Goal: Task Accomplishment & Management: Complete application form

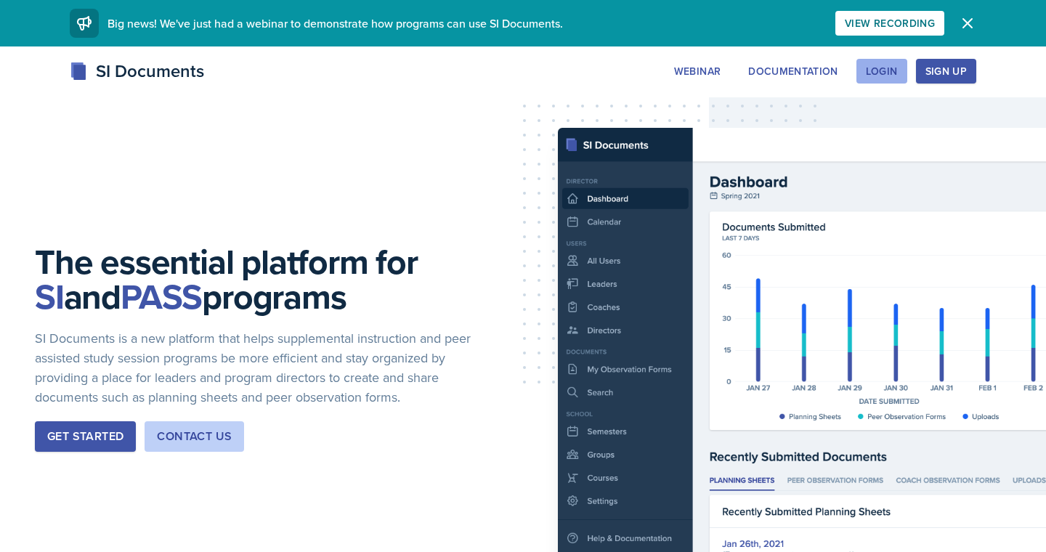
click at [882, 78] on button "Login" at bounding box center [881, 71] width 51 height 25
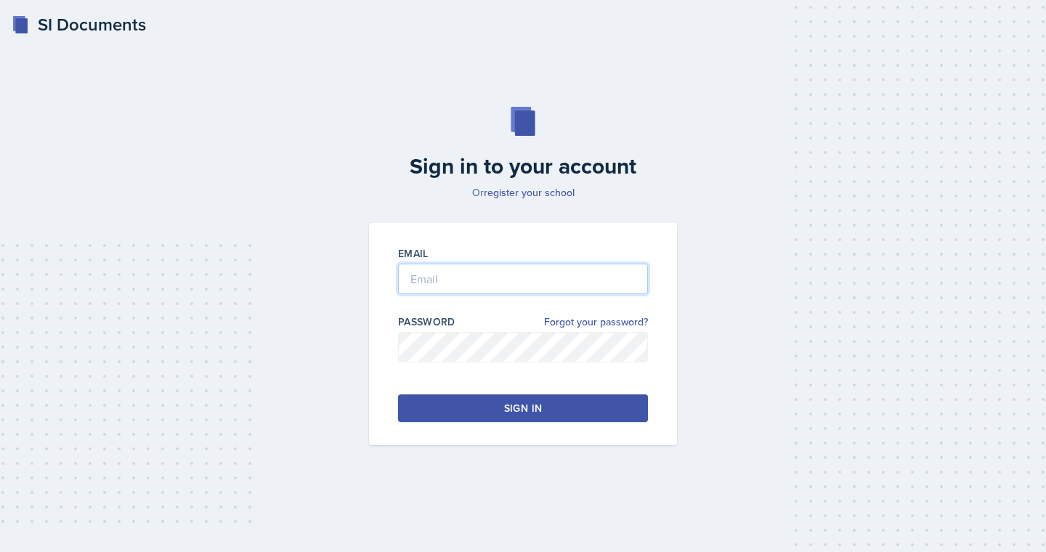
type input "odeya.atar@bobcats.gcsu.edu"
click at [468, 402] on button "Sign in" at bounding box center [523, 408] width 250 height 28
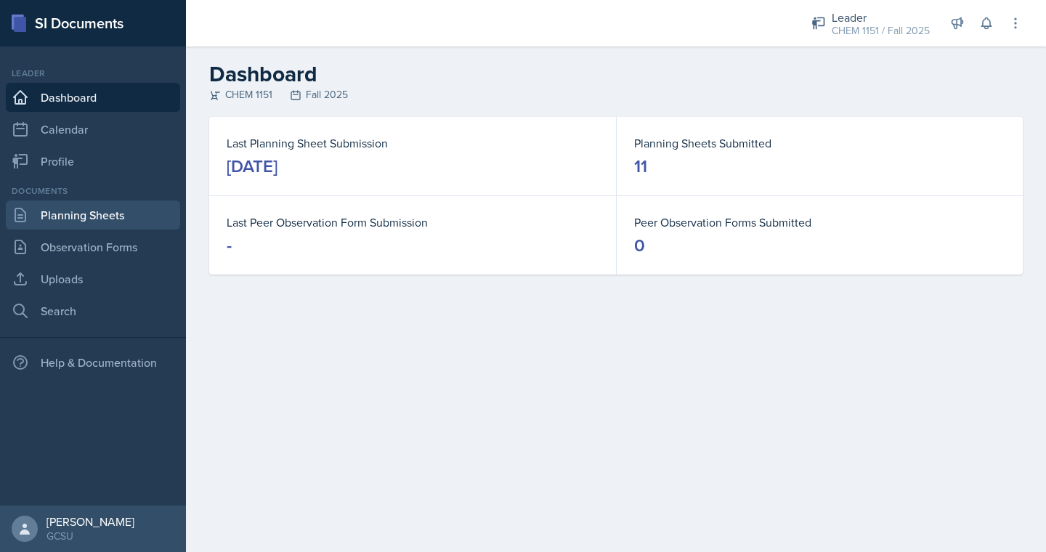
click at [83, 221] on link "Planning Sheets" at bounding box center [93, 214] width 174 height 29
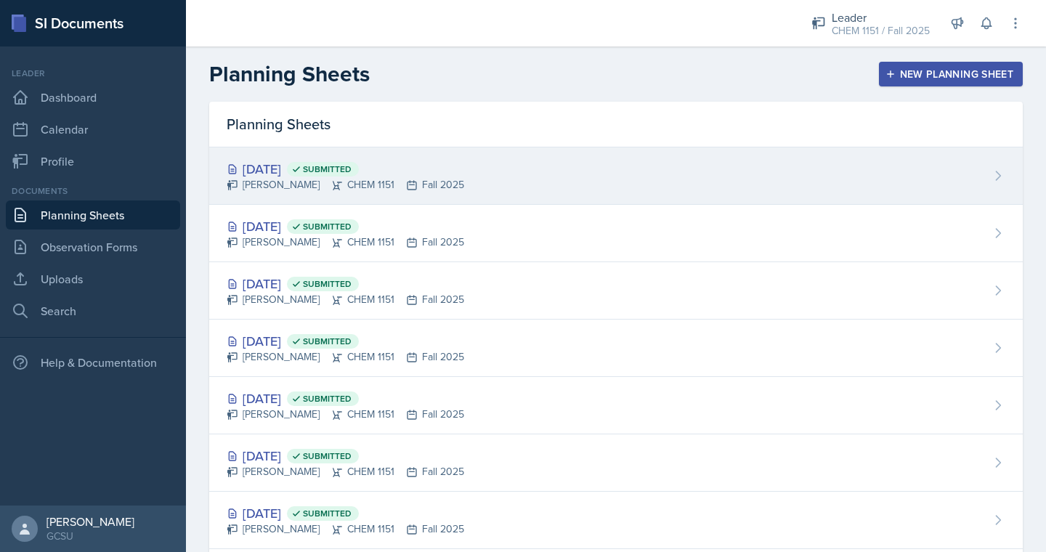
click at [483, 176] on div "Oct 6th, 2025 Submitted Odeya Atar CHEM 1151 Fall 2025" at bounding box center [615, 175] width 813 height 57
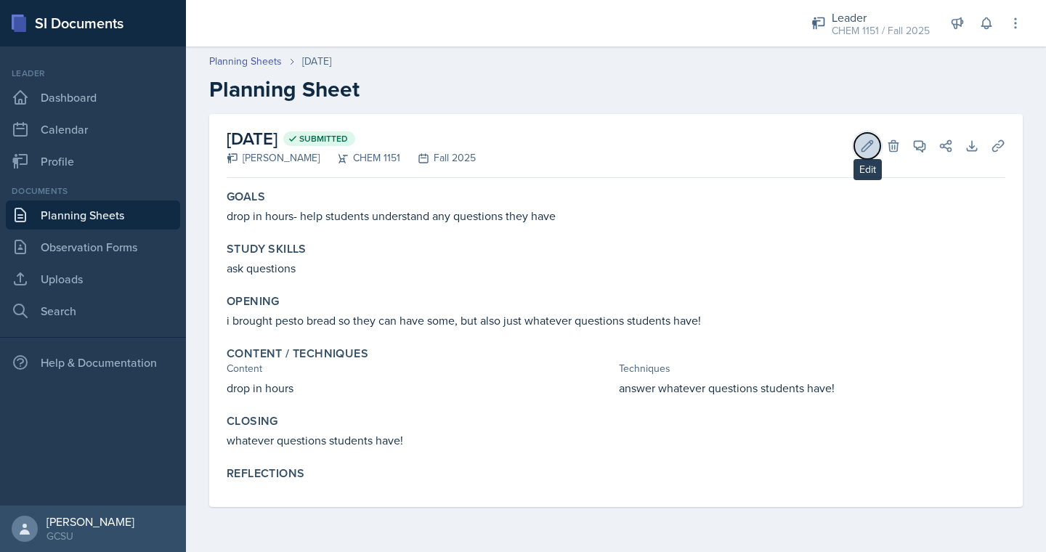
click at [863, 150] on icon at bounding box center [867, 145] width 11 height 11
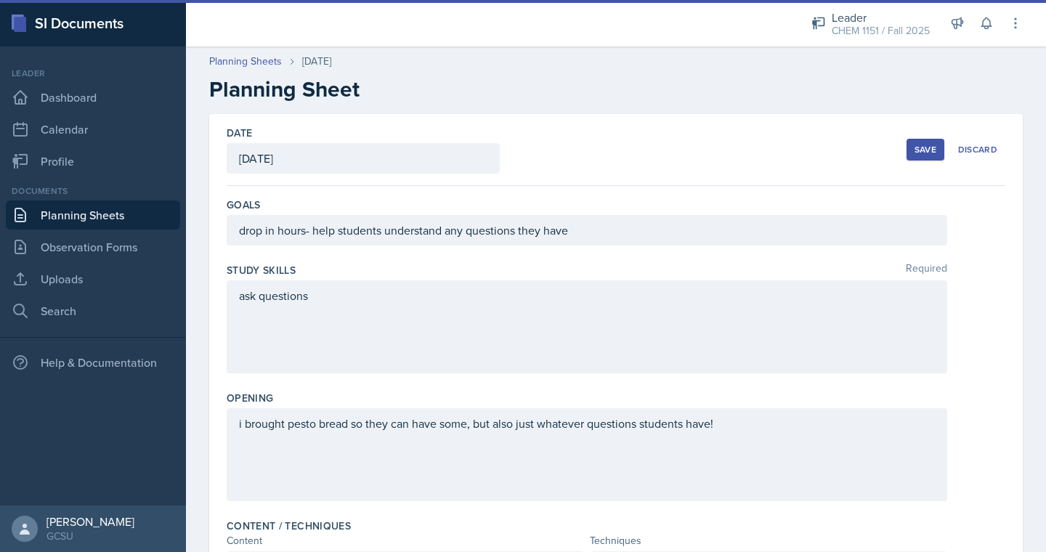
scroll to position [434, 0]
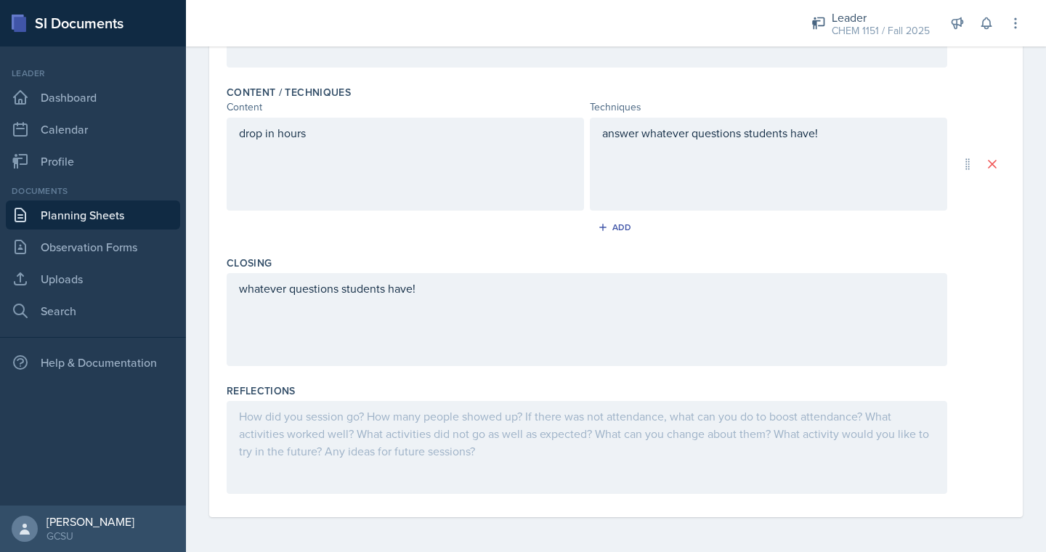
click at [486, 433] on div at bounding box center [587, 447] width 720 height 93
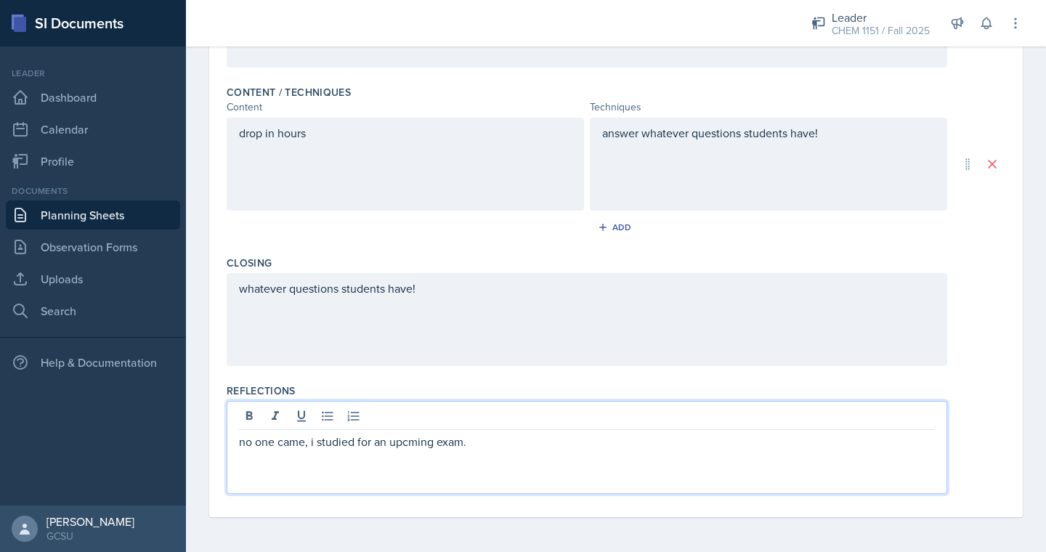
click at [406, 444] on p "no one came, i studied for an upcming exam." at bounding box center [587, 441] width 696 height 17
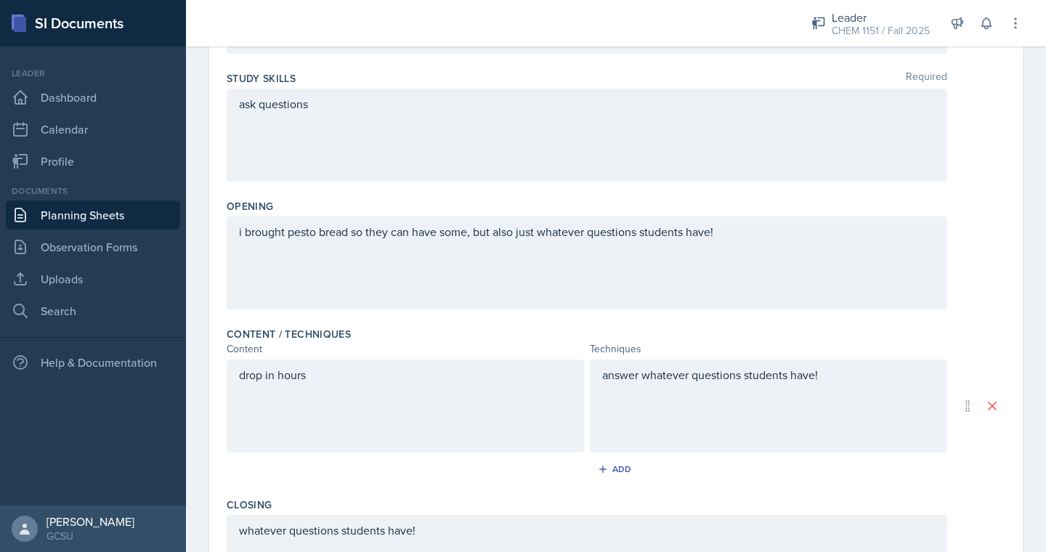
scroll to position [0, 0]
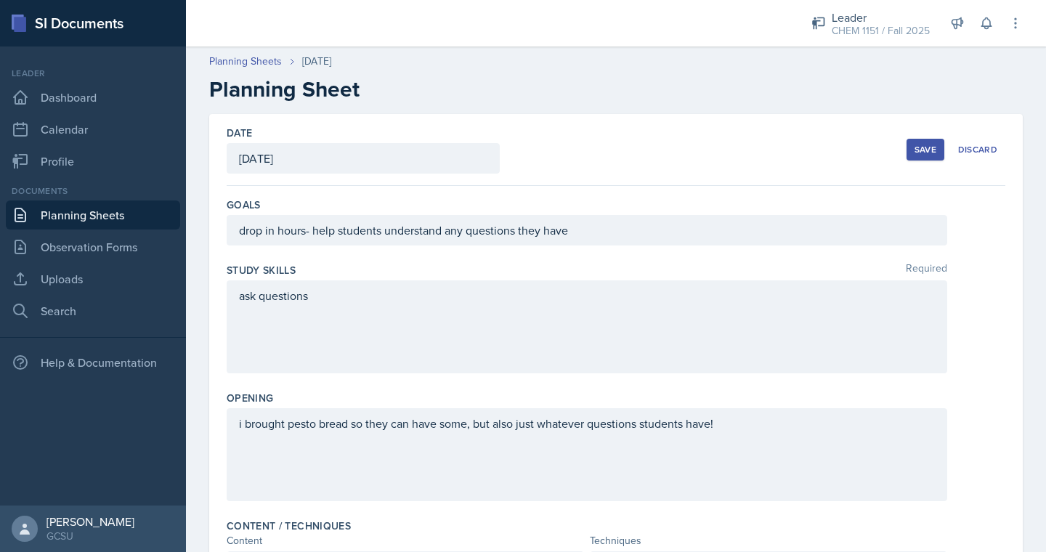
click at [924, 152] on div "Save" at bounding box center [925, 150] width 22 height 12
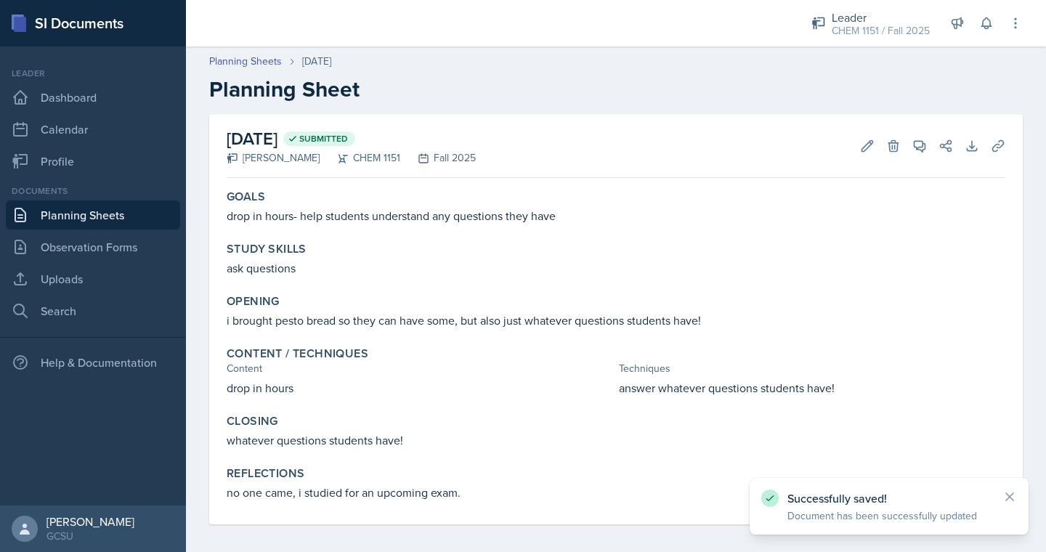
click at [136, 220] on link "Planning Sheets" at bounding box center [93, 214] width 174 height 29
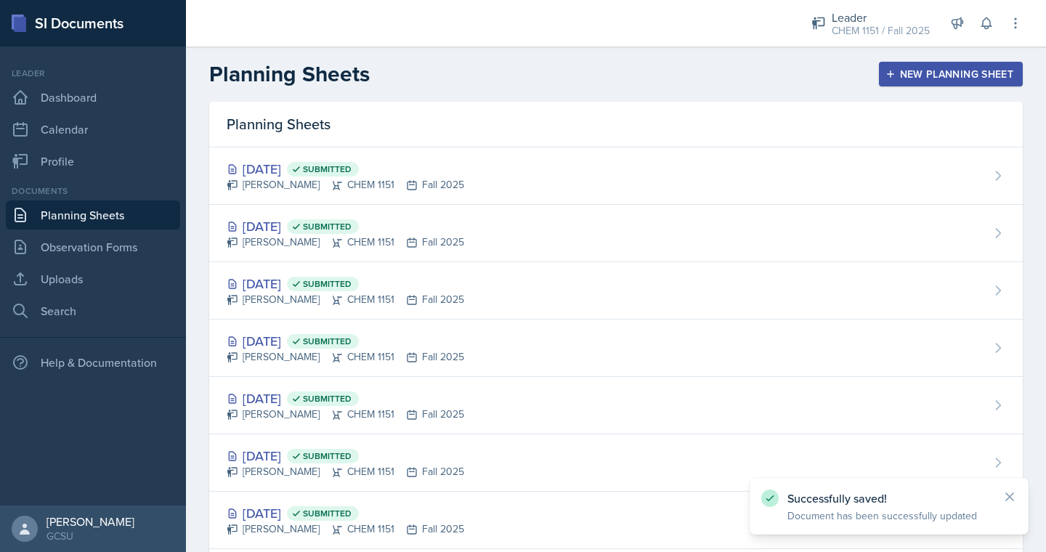
click at [893, 78] on icon "button" at bounding box center [890, 74] width 10 height 10
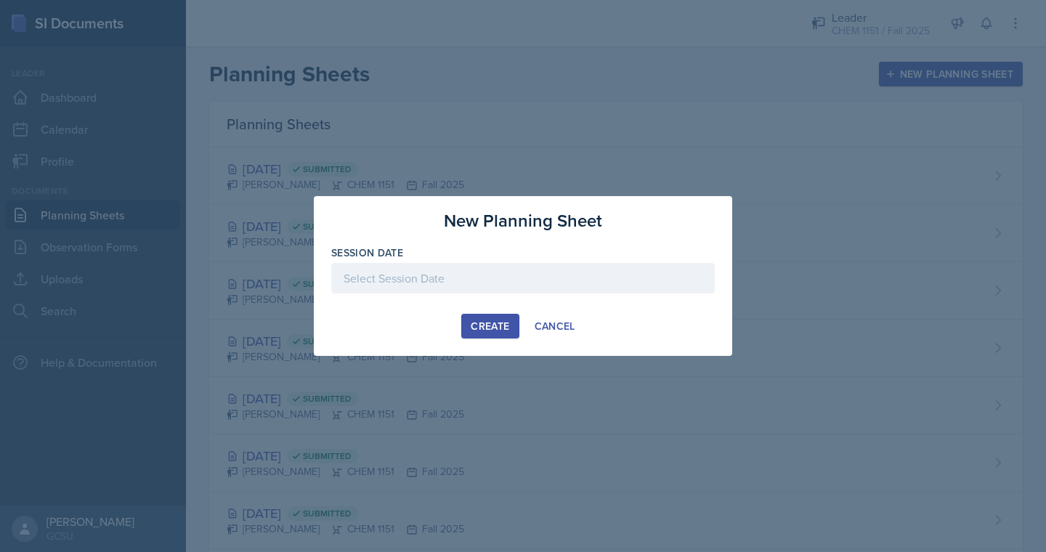
click at [561, 269] on div at bounding box center [522, 278] width 383 height 30
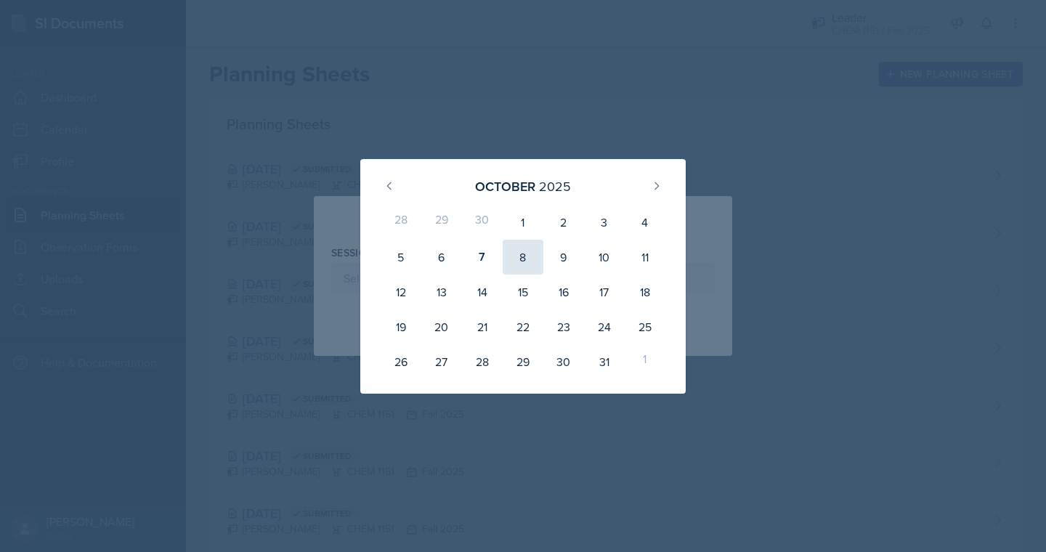
click at [526, 251] on div "8" at bounding box center [523, 257] width 41 height 35
type input "October 8th, 2025"
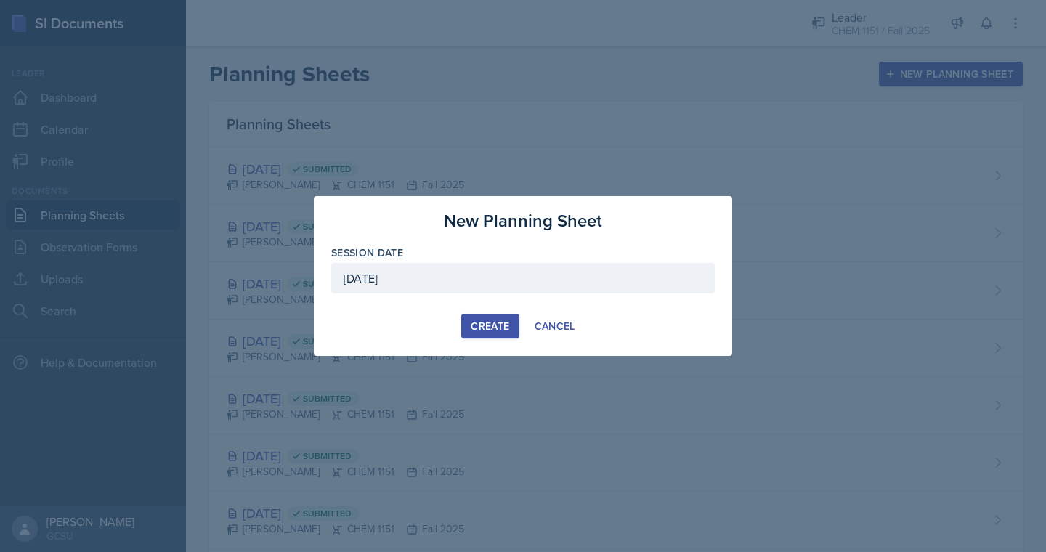
click at [484, 320] on div "Create" at bounding box center [490, 326] width 38 height 12
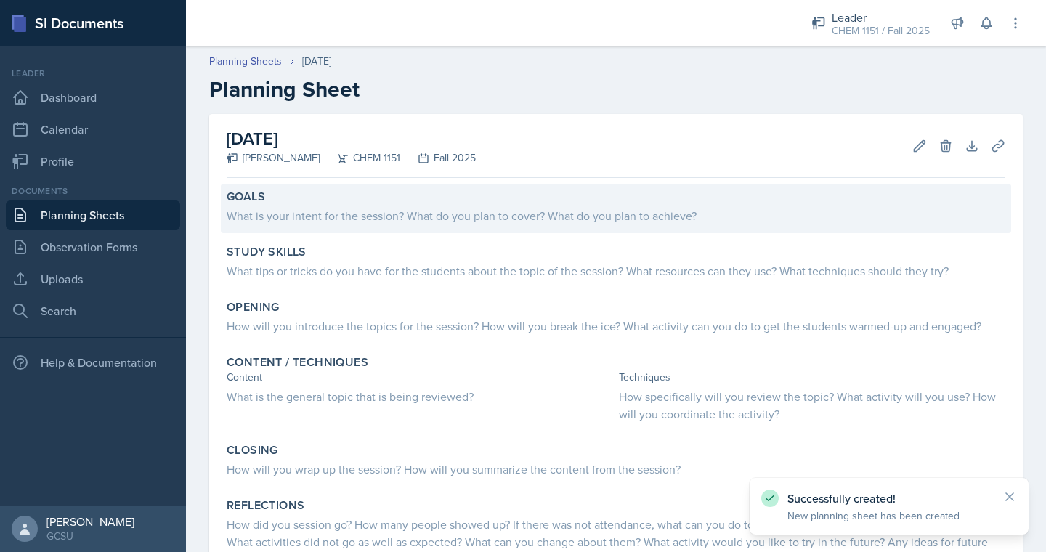
click at [529, 214] on div "What is your intent for the session? What do you plan to cover? What do you pla…" at bounding box center [616, 215] width 778 height 17
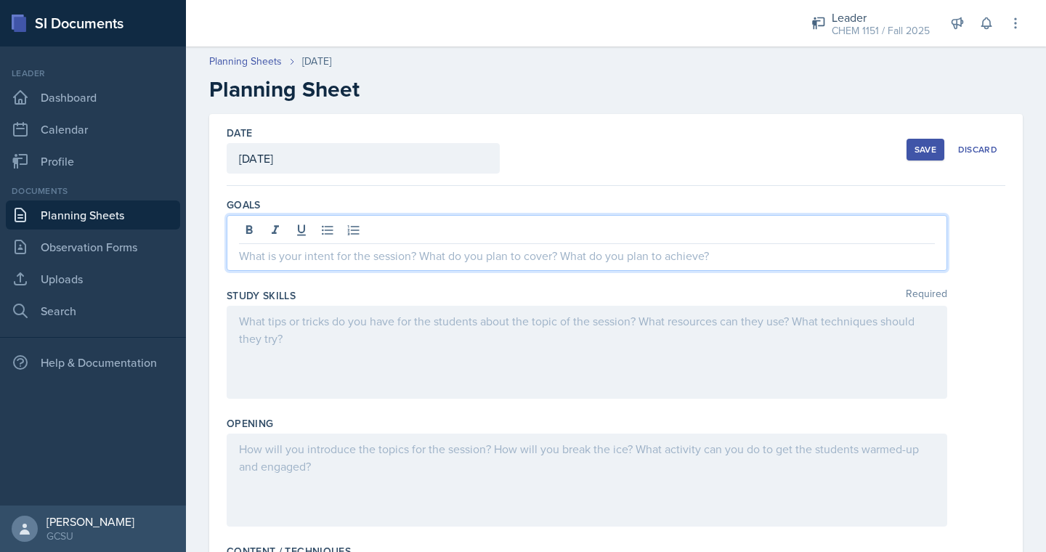
click at [532, 232] on div at bounding box center [587, 243] width 720 height 56
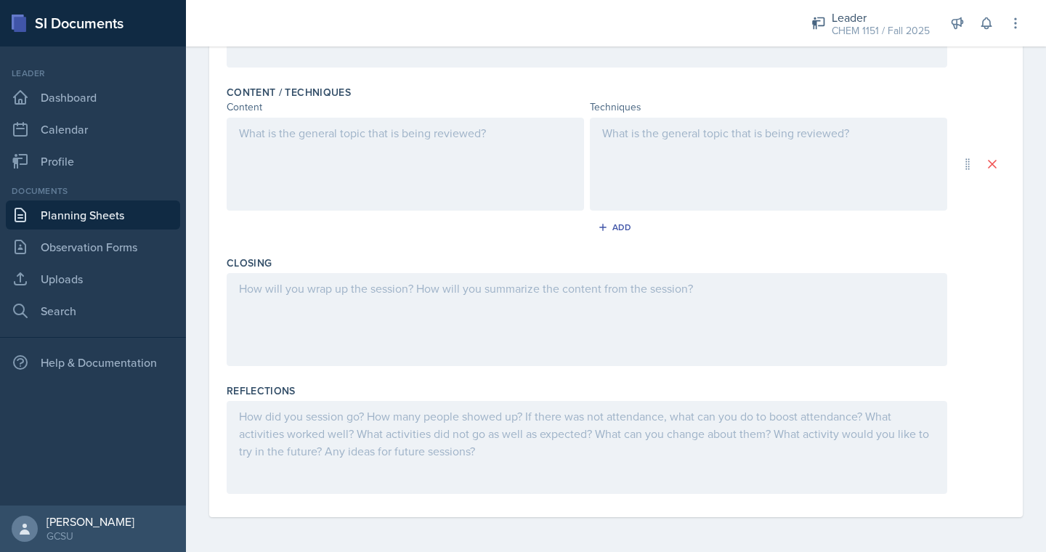
click at [447, 158] on div at bounding box center [405, 164] width 357 height 93
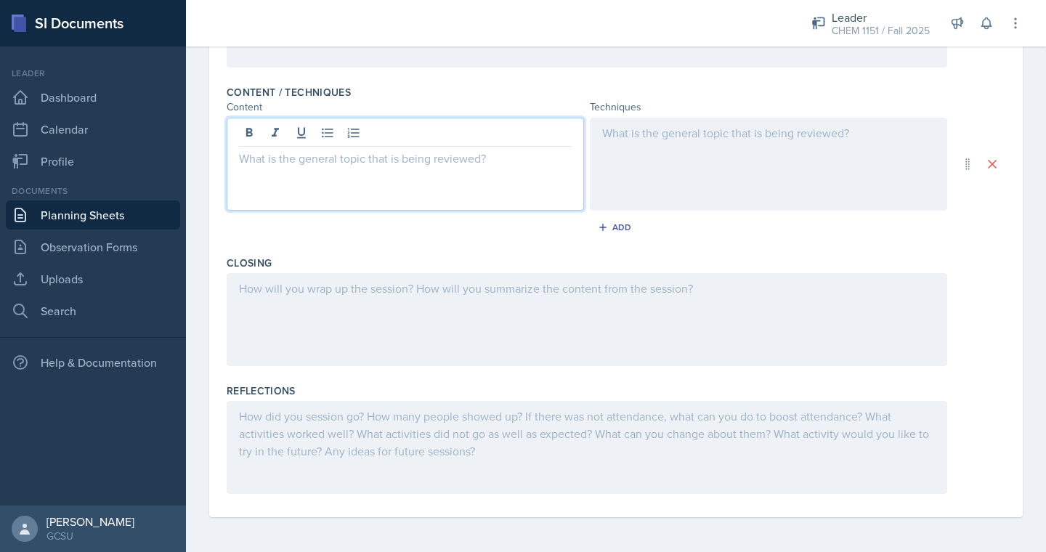
scroll to position [434, 0]
click at [619, 224] on div "Add" at bounding box center [616, 227] width 31 height 12
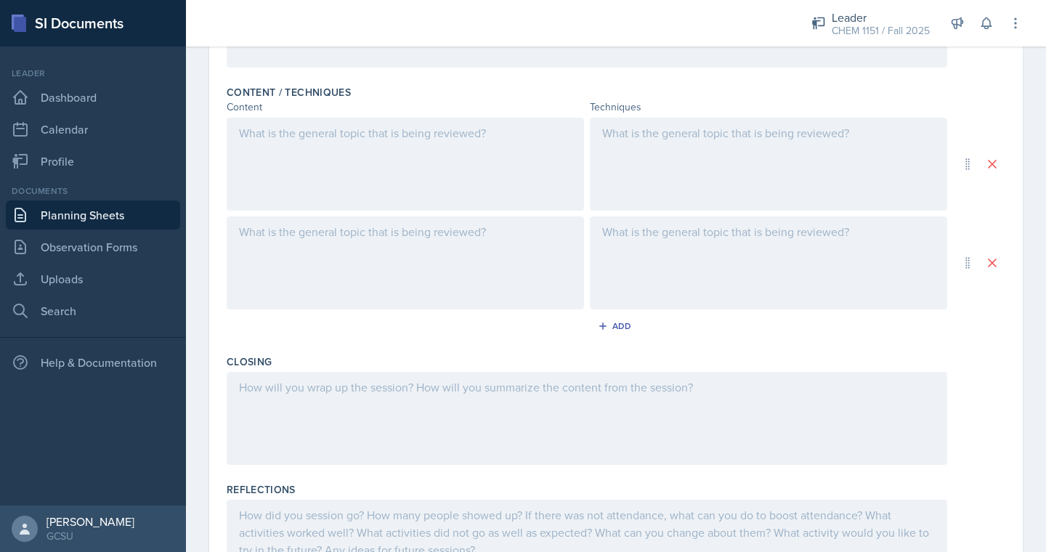
click at [426, 245] on div at bounding box center [405, 262] width 357 height 93
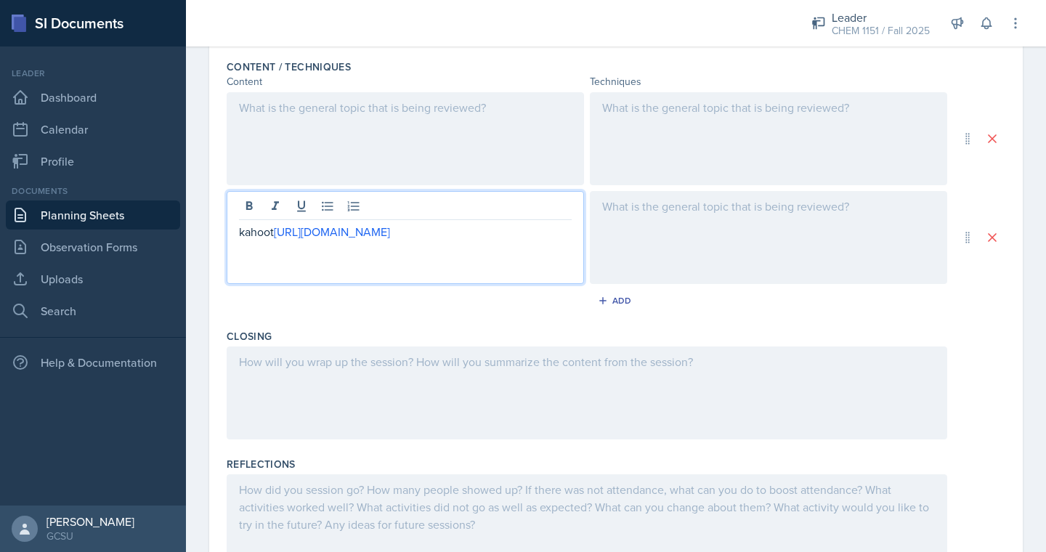
click at [692, 221] on div at bounding box center [768, 237] width 357 height 93
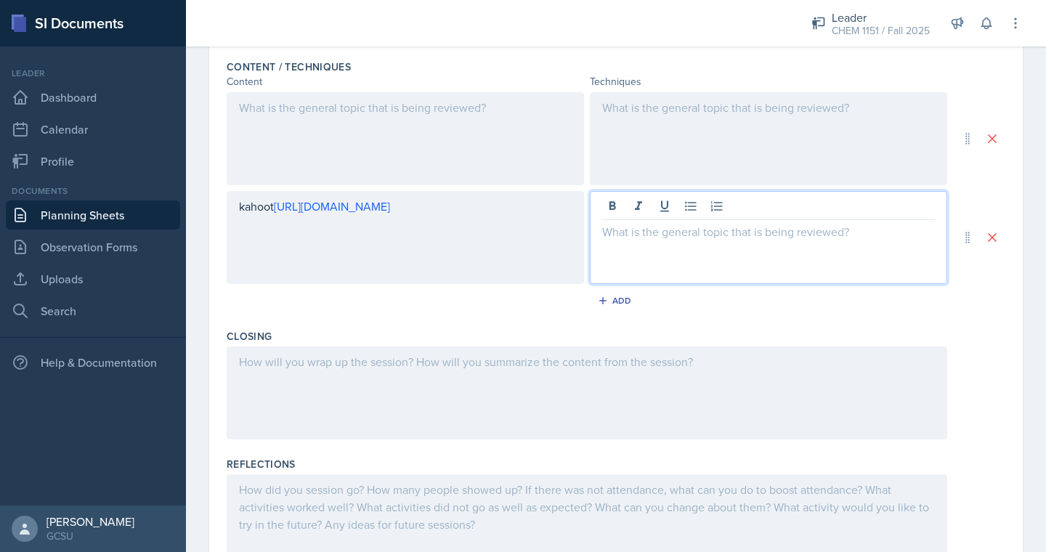
scroll to position [484, 0]
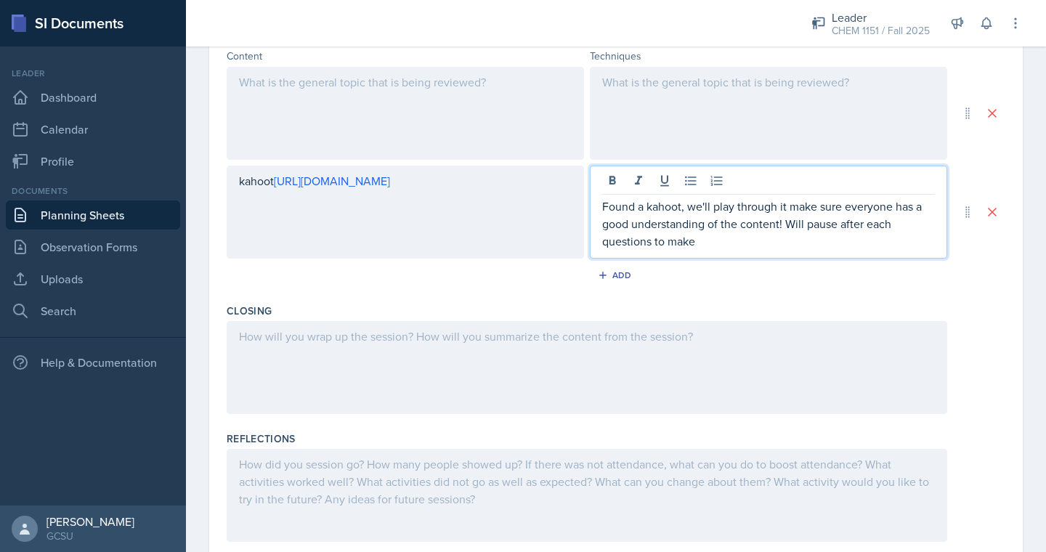
click at [651, 240] on p "Found a kahoot, we'll play through it make sure everyone has a good understandi…" at bounding box center [768, 224] width 333 height 52
click at [708, 243] on p "Found a kahoot, we'll play through it make sure everyone has a good understandi…" at bounding box center [768, 224] width 333 height 52
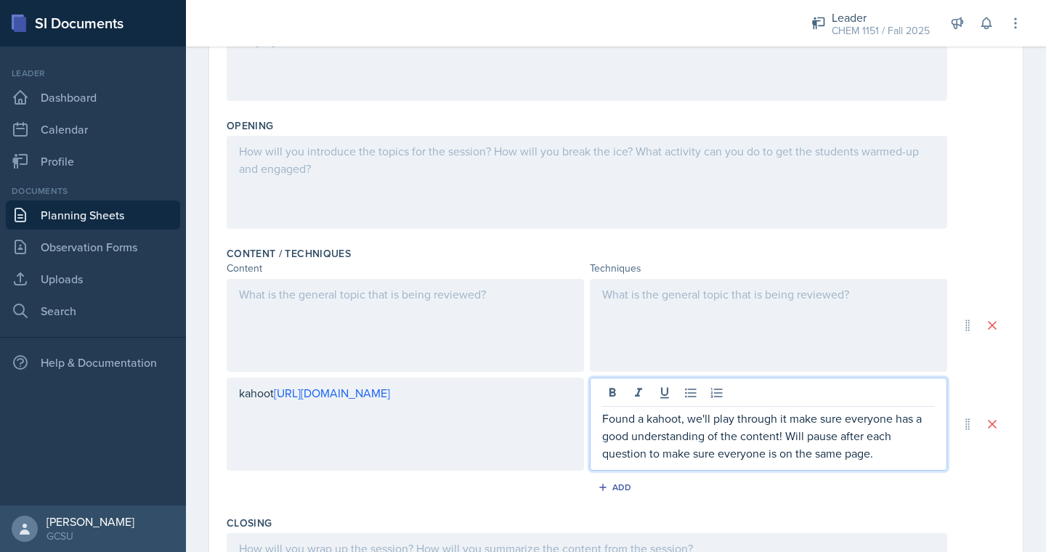
click at [749, 187] on div at bounding box center [587, 182] width 720 height 93
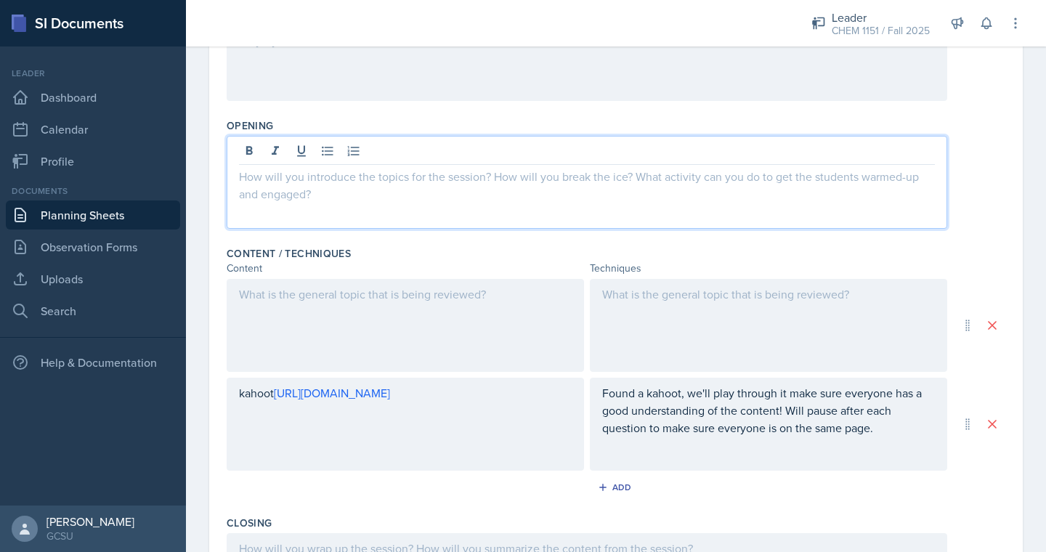
scroll to position [298, 0]
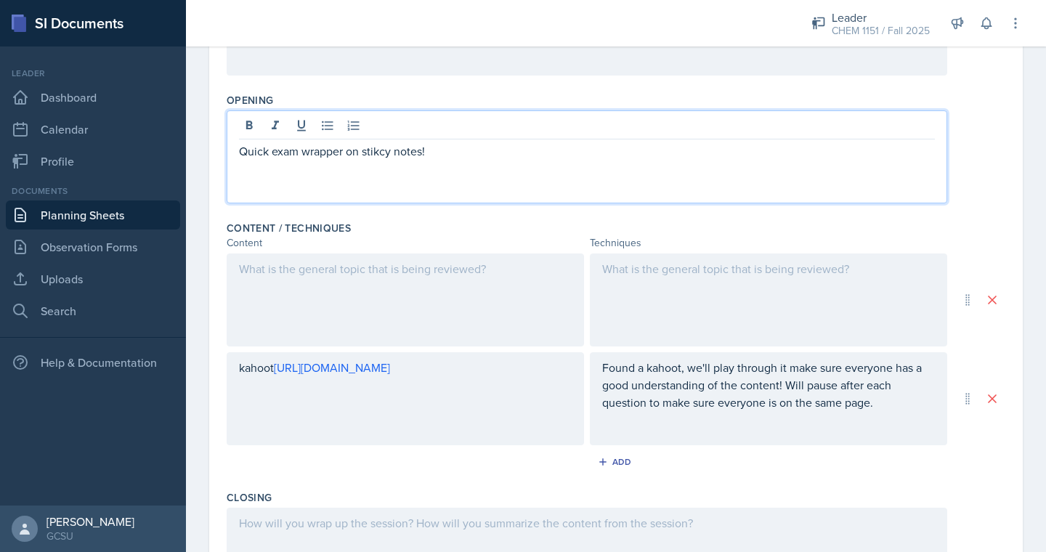
click at [379, 150] on p "Quick exam wrapper on stikcy notes!" at bounding box center [587, 150] width 696 height 17
click at [451, 163] on div "Quick exam wrapper on sticky notes!" at bounding box center [587, 156] width 720 height 93
click at [436, 150] on p "Quick exam wrapper on sticky notes!" at bounding box center [587, 150] width 696 height 17
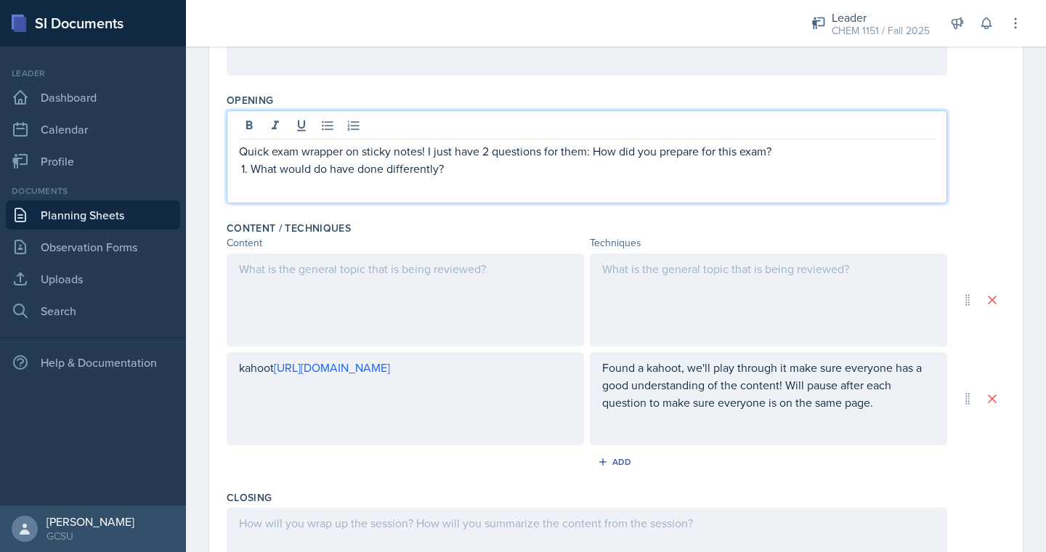
click at [594, 150] on p "Quick exam wrapper on sticky notes! I just have 2 questions for them: How did y…" at bounding box center [587, 150] width 696 height 17
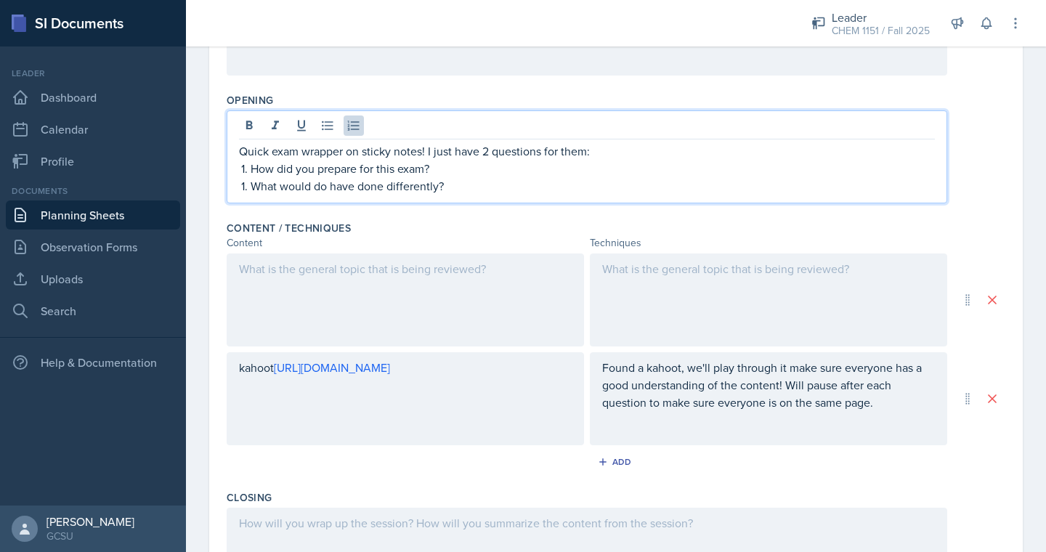
click at [251, 184] on p "What would do have done differently?" at bounding box center [593, 185] width 684 height 17
click at [485, 192] on p "What would do have done differently?" at bounding box center [593, 185] width 684 height 17
click at [445, 287] on div at bounding box center [405, 299] width 357 height 93
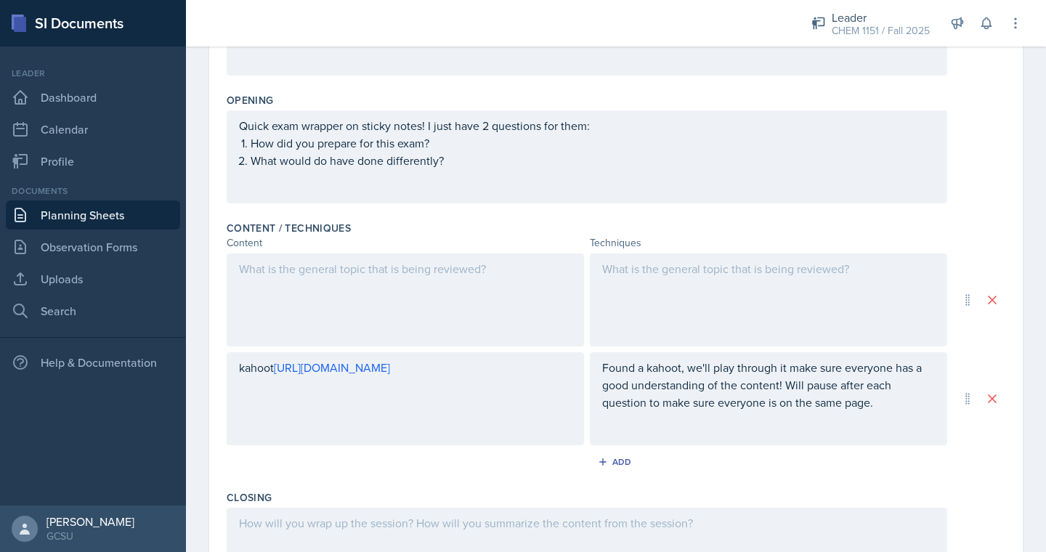
scroll to position [323, 0]
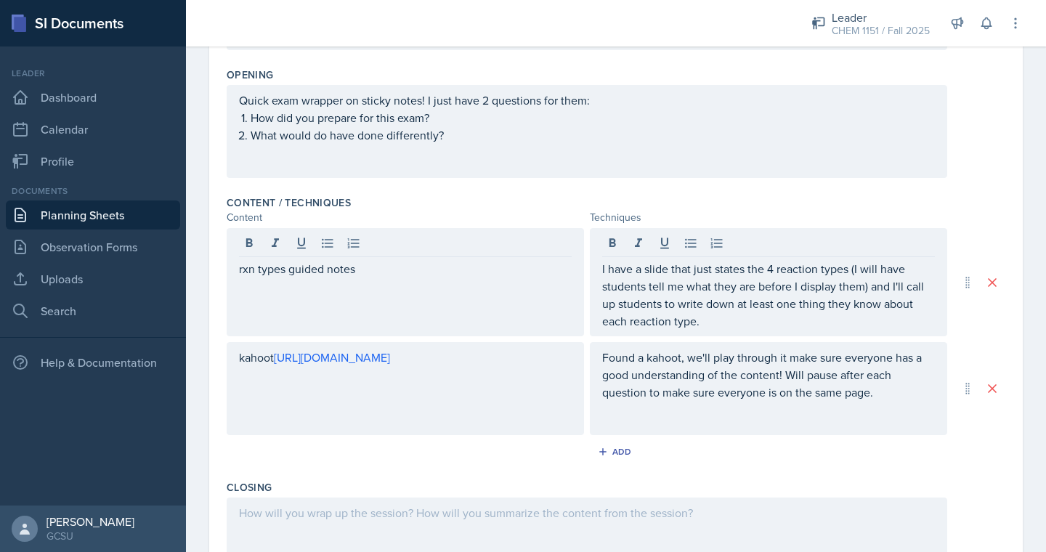
click at [613, 468] on div "Add" at bounding box center [616, 455] width 778 height 28
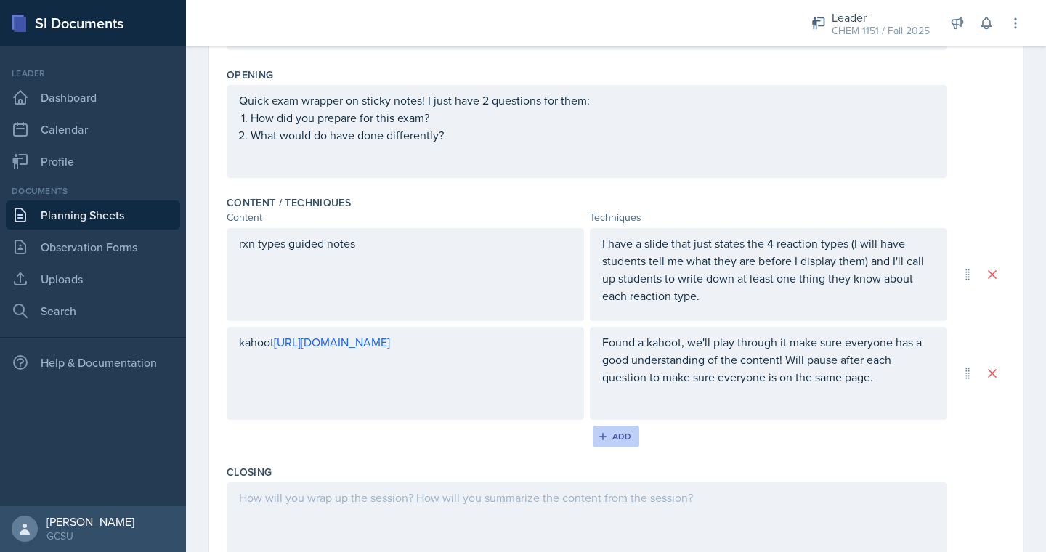
click at [627, 433] on div "Add" at bounding box center [616, 437] width 31 height 12
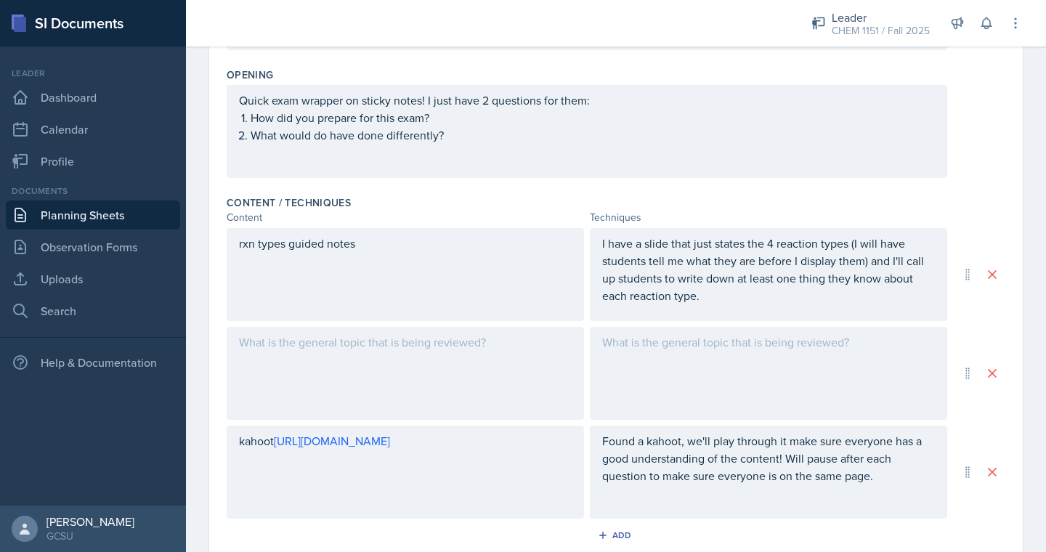
click at [499, 391] on div at bounding box center [405, 373] width 357 height 93
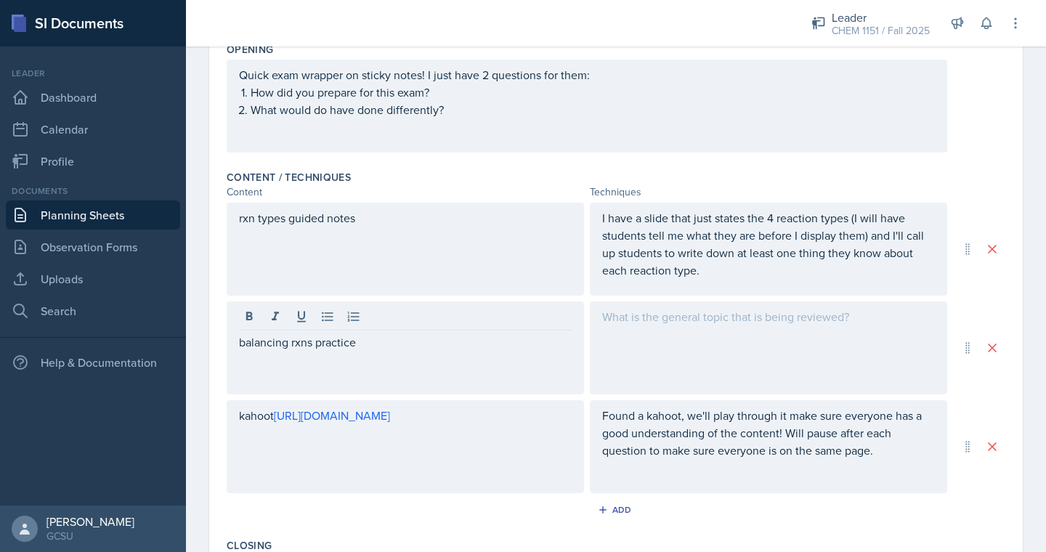
click at [787, 327] on div at bounding box center [768, 347] width 357 height 93
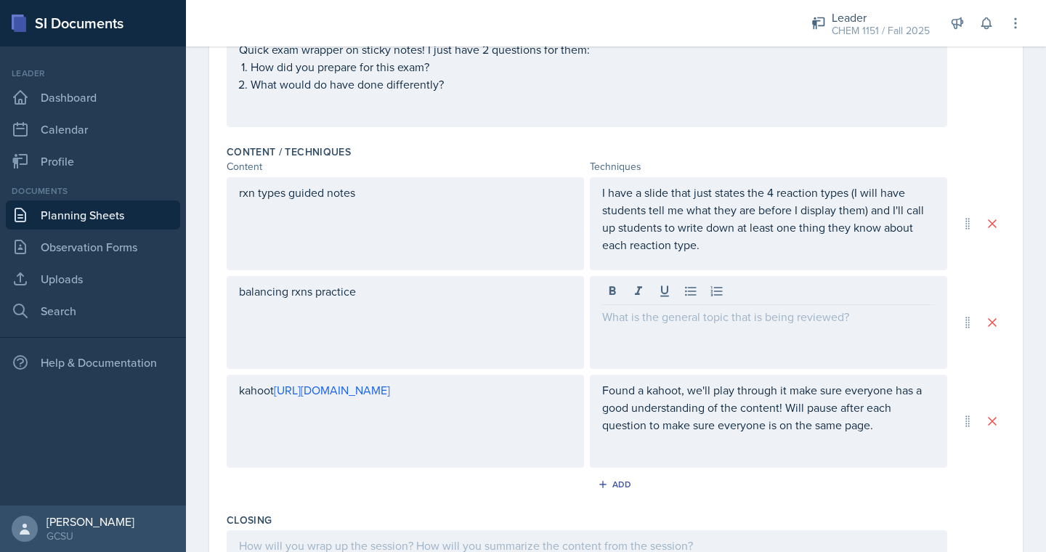
click at [786, 342] on div at bounding box center [768, 322] width 357 height 93
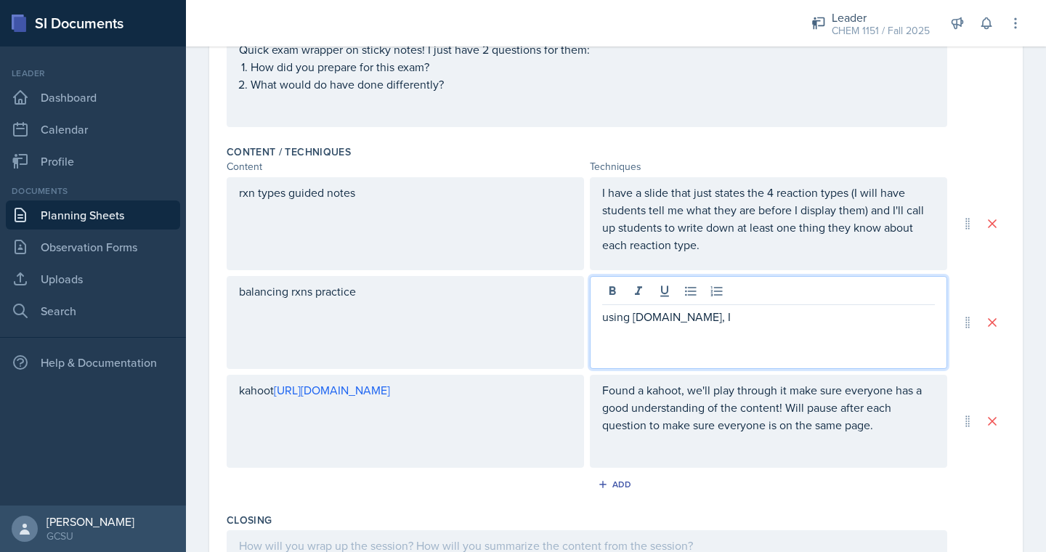
click at [609, 321] on p "using chemquiz.net, I" at bounding box center [768, 316] width 333 height 17
click at [855, 322] on p "I got a few problems using chemquiz.net, I" at bounding box center [768, 316] width 333 height 17
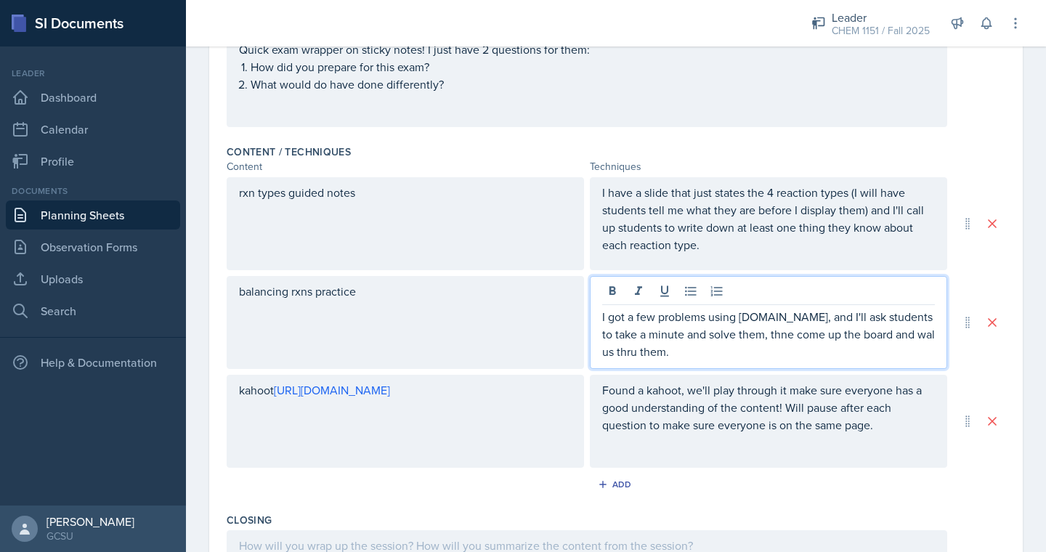
click at [767, 339] on p "I got a few problems using chemquiz.net, and I'll ask students to take a minute…" at bounding box center [768, 334] width 333 height 52
click at [765, 357] on p "I got a few problems using chemquiz.net, and I'll ask students to take a minute…" at bounding box center [768, 334] width 333 height 52
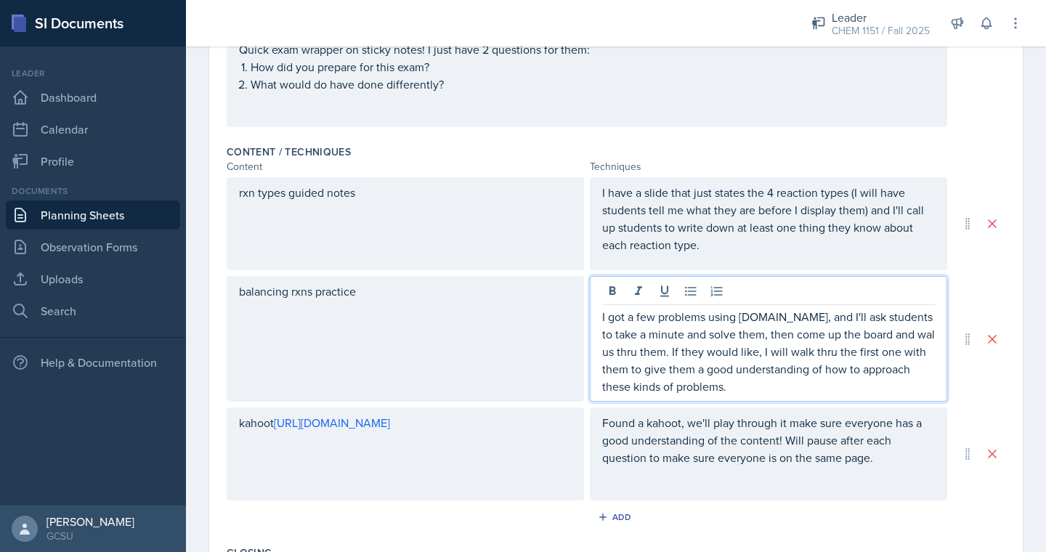
click at [922, 334] on p "I got a few problems using chemquiz.net, and I'll ask students to take a minute…" at bounding box center [768, 351] width 333 height 87
click at [726, 333] on p "I got a few problems using chemquiz.net, and I'll ask students to take a minute…" at bounding box center [768, 351] width 333 height 87
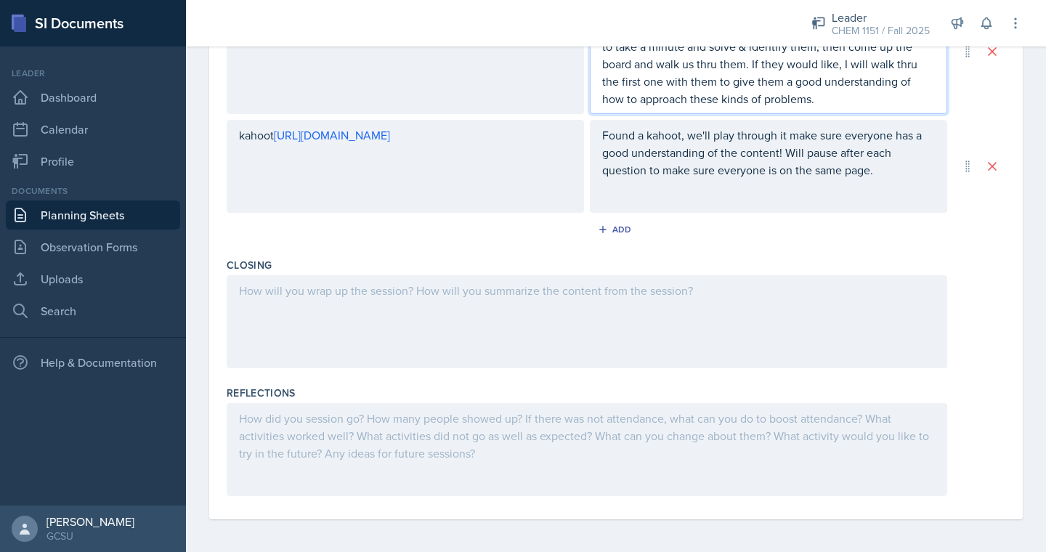
click at [721, 318] on div at bounding box center [587, 321] width 720 height 93
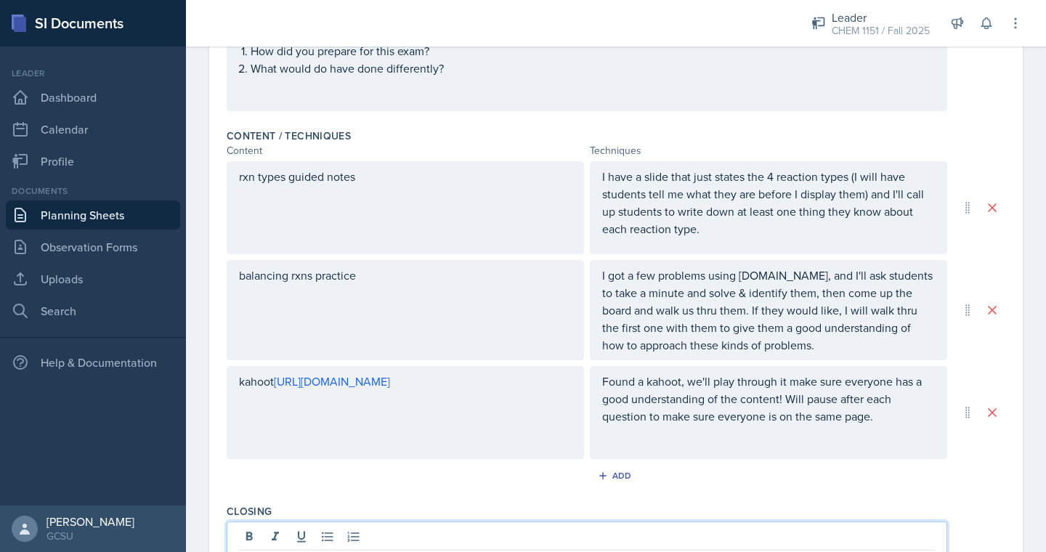
scroll to position [0, 0]
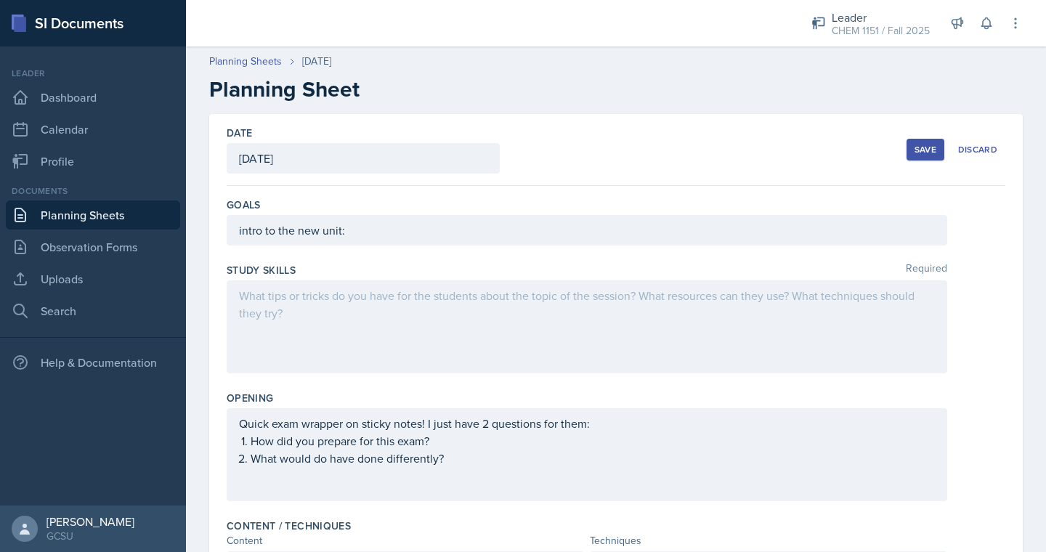
click at [916, 145] on div "Save" at bounding box center [925, 150] width 22 height 12
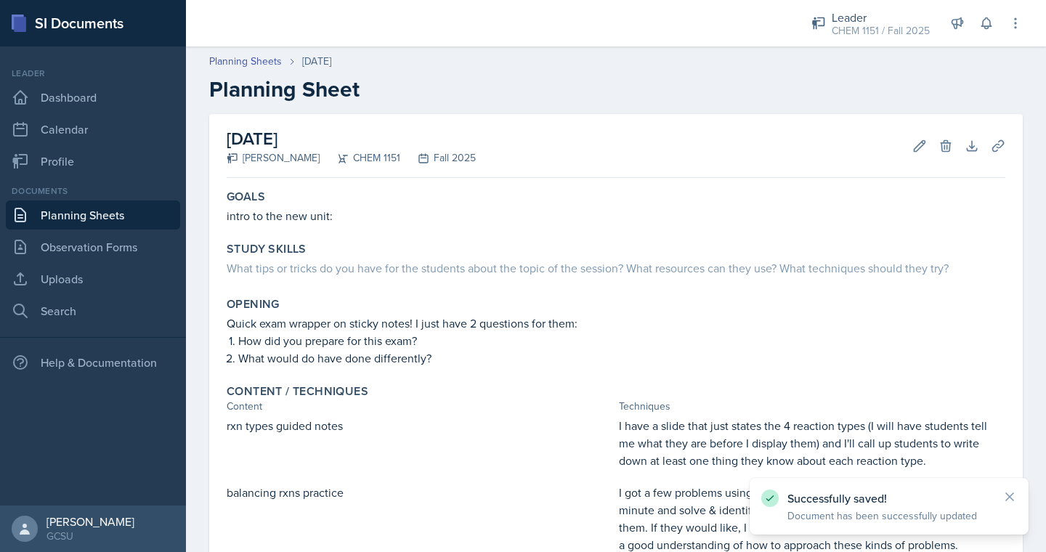
click at [797, 288] on div "Goals intro to the new unit: Study Skills What tips or tricks do you have for t…" at bounding box center [616, 485] width 778 height 602
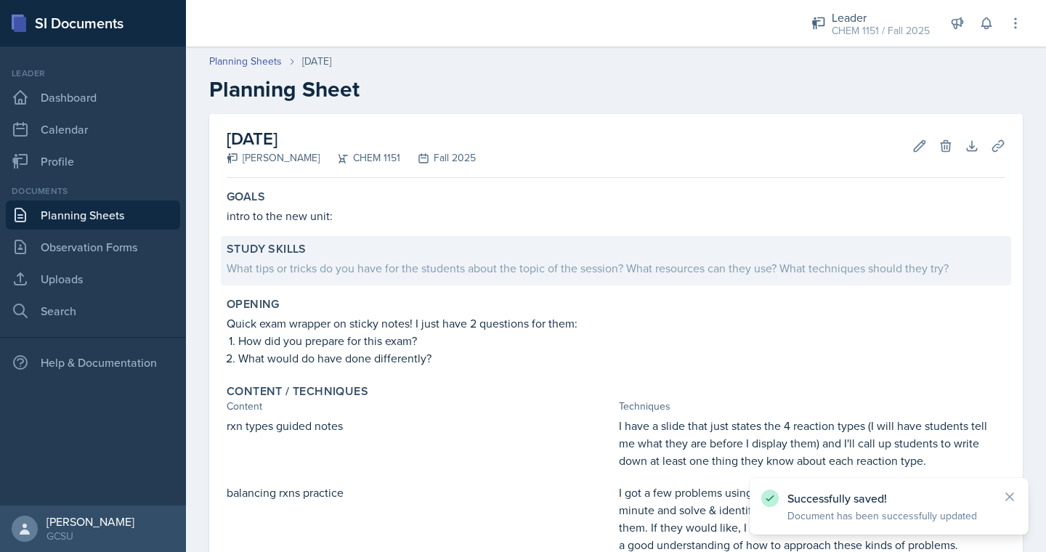
click at [796, 276] on div "What tips or tricks do you have for the students about the topic of the session…" at bounding box center [616, 267] width 778 height 17
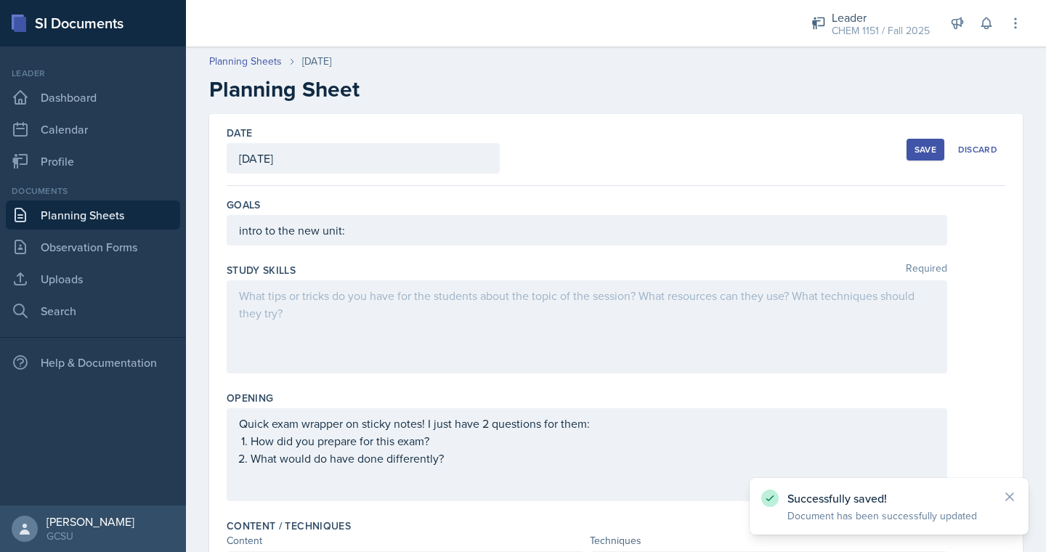
click at [715, 320] on div at bounding box center [587, 326] width 720 height 93
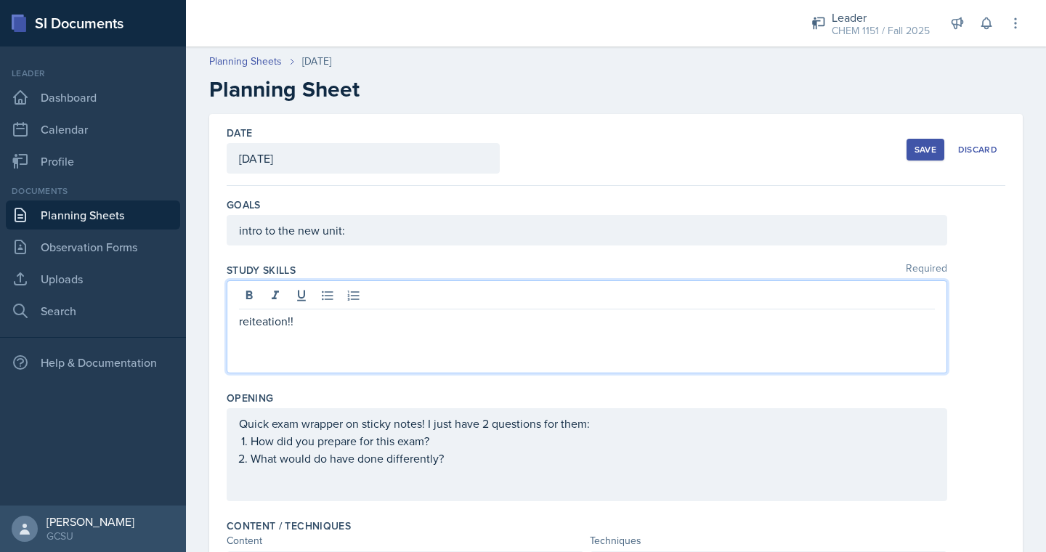
click at [261, 322] on p "reiteation!!" at bounding box center [587, 320] width 696 height 17
click at [916, 153] on div "Save" at bounding box center [925, 150] width 22 height 12
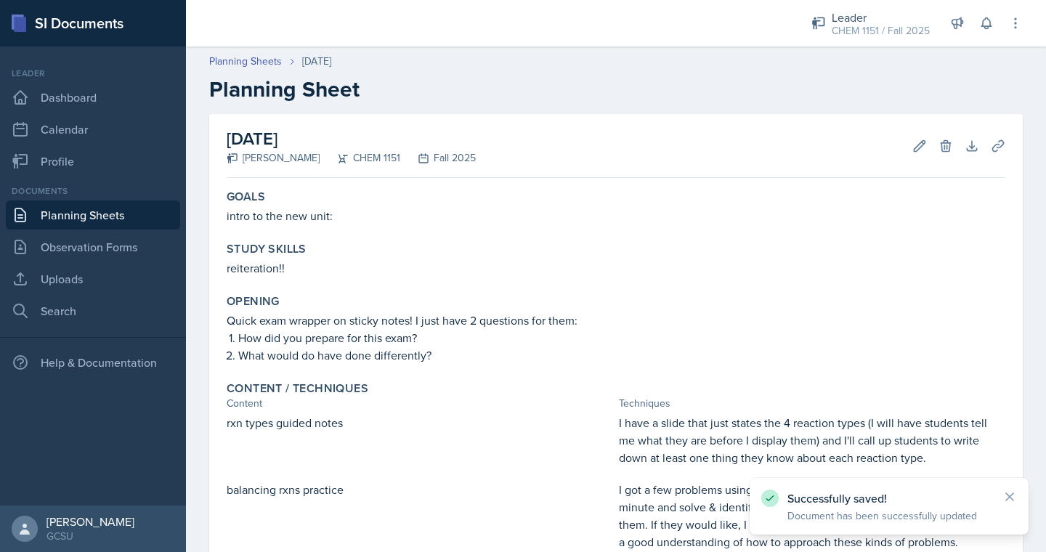
scroll to position [308, 0]
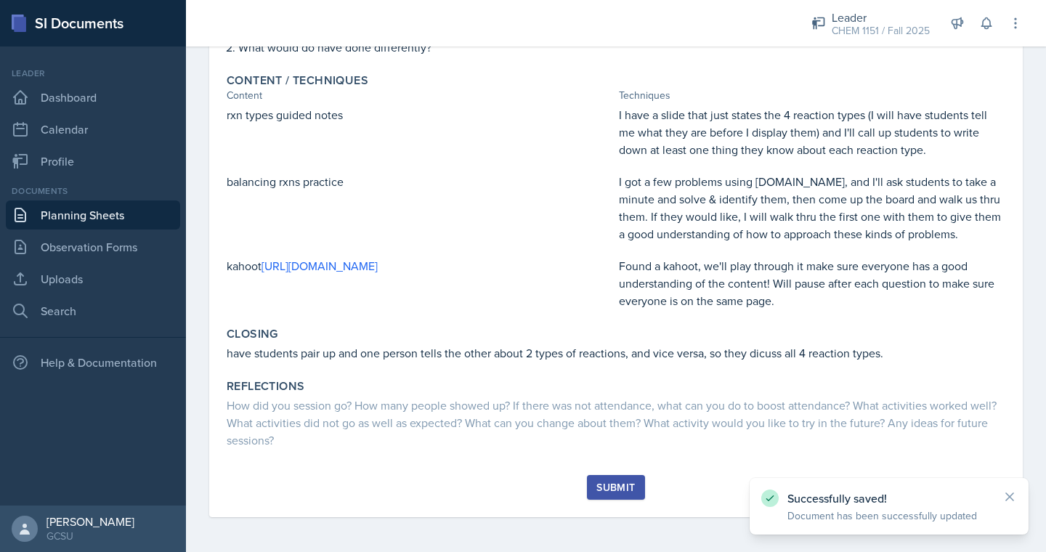
click at [601, 482] on div "Submit" at bounding box center [615, 487] width 38 height 12
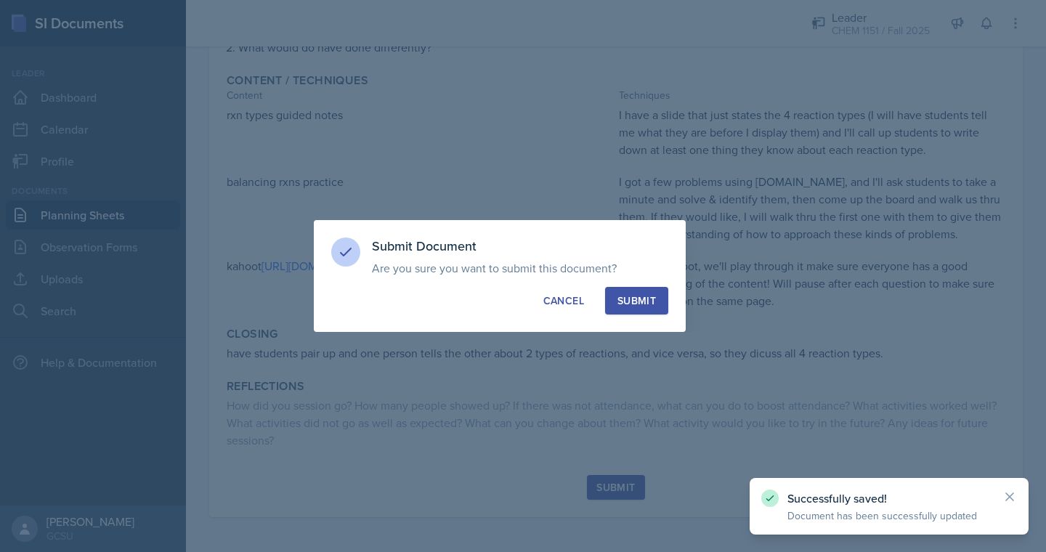
click at [648, 296] on div "Submit" at bounding box center [636, 300] width 38 height 15
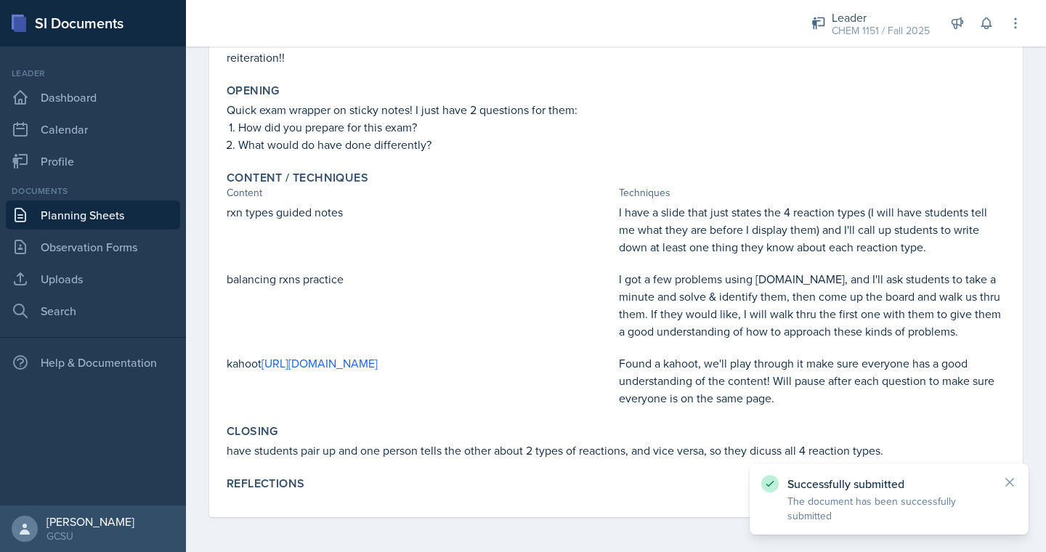
scroll to position [0, 0]
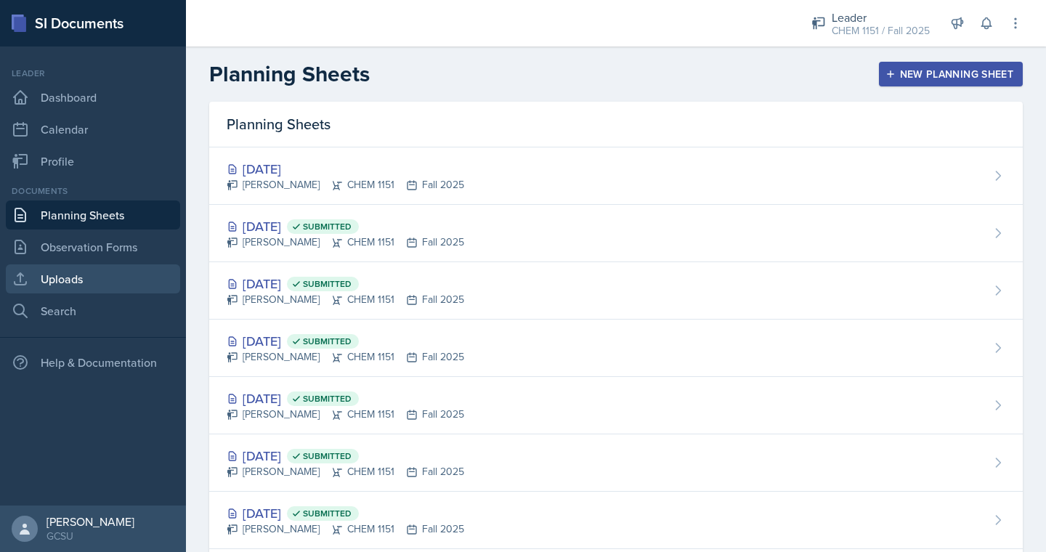
click at [89, 290] on link "Uploads" at bounding box center [93, 278] width 174 height 29
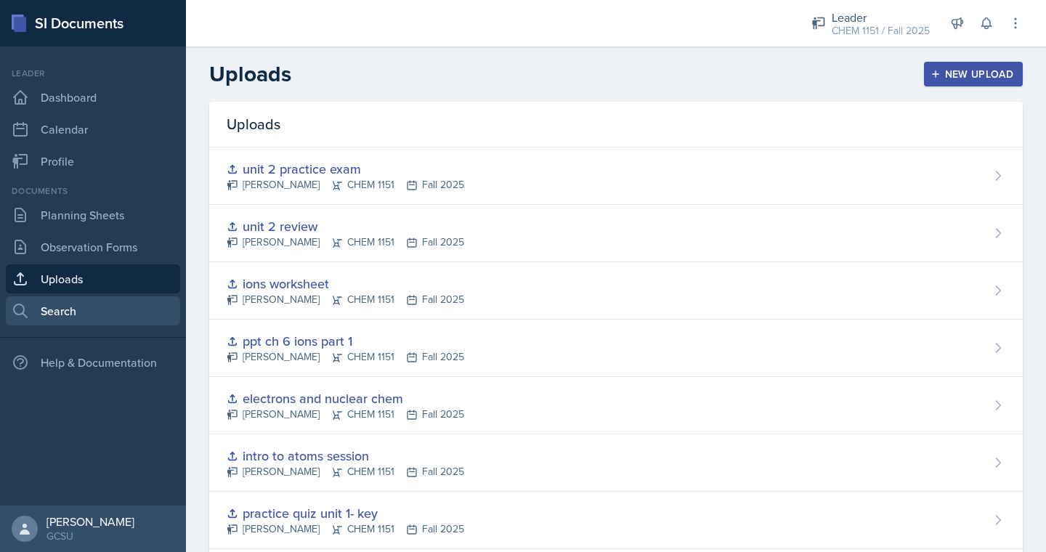
click at [86, 315] on link "Search" at bounding box center [93, 310] width 174 height 29
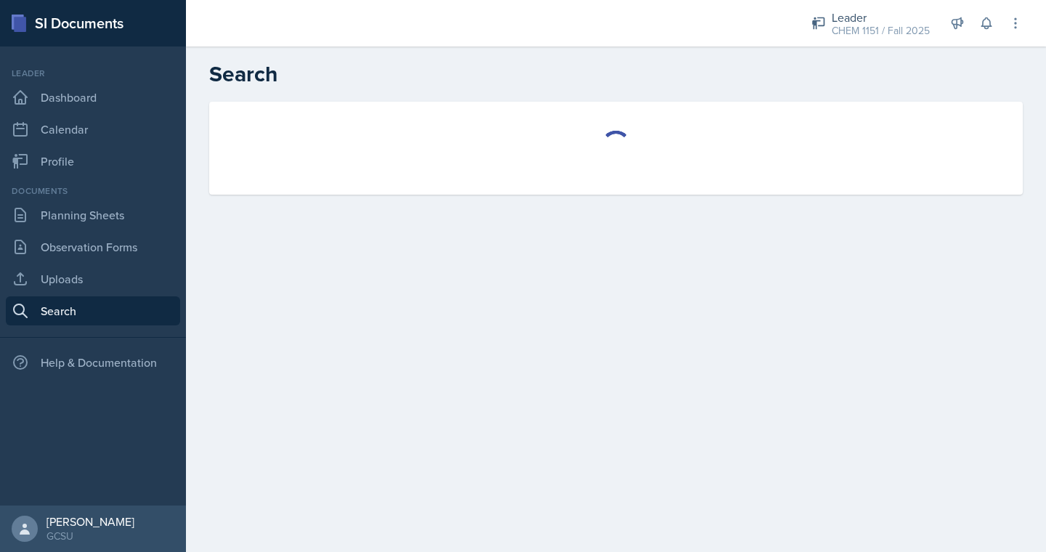
select select "all"
select select "1"
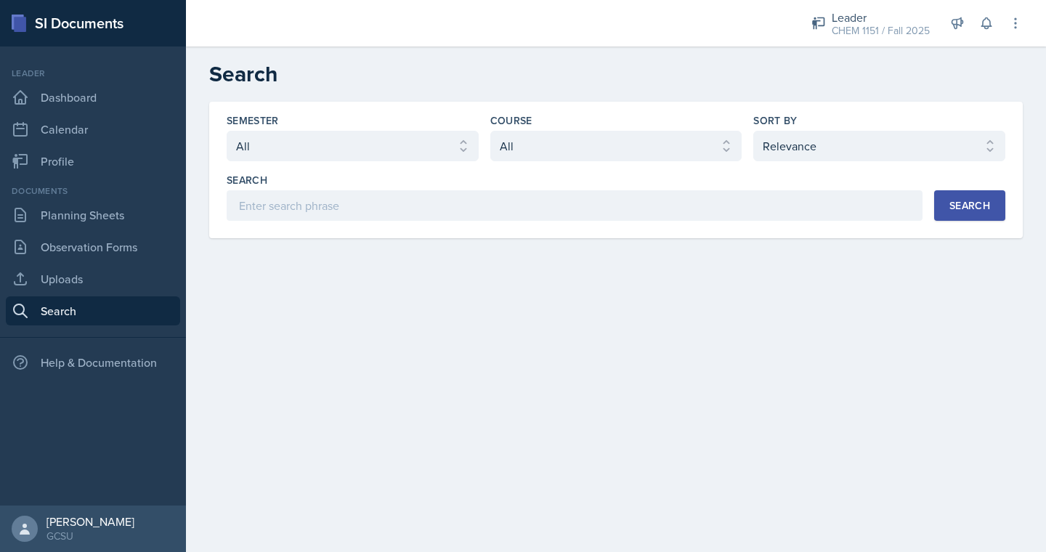
click at [579, 227] on div "Semester Select semester All Fall 2025 Spring 2025 Fall 2024 Spring 2024 Fall 2…" at bounding box center [615, 170] width 813 height 137
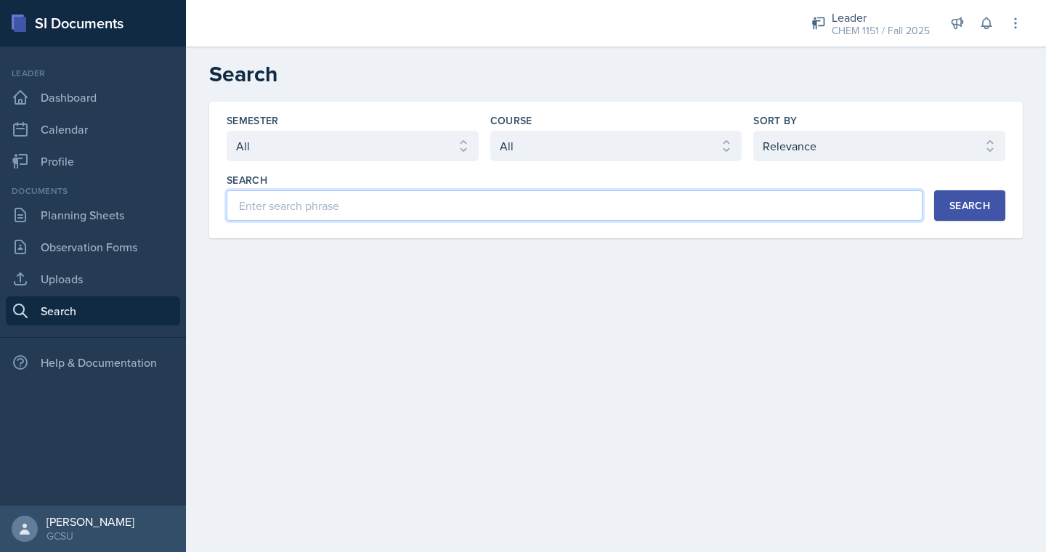
click at [579, 217] on input at bounding box center [575, 205] width 696 height 30
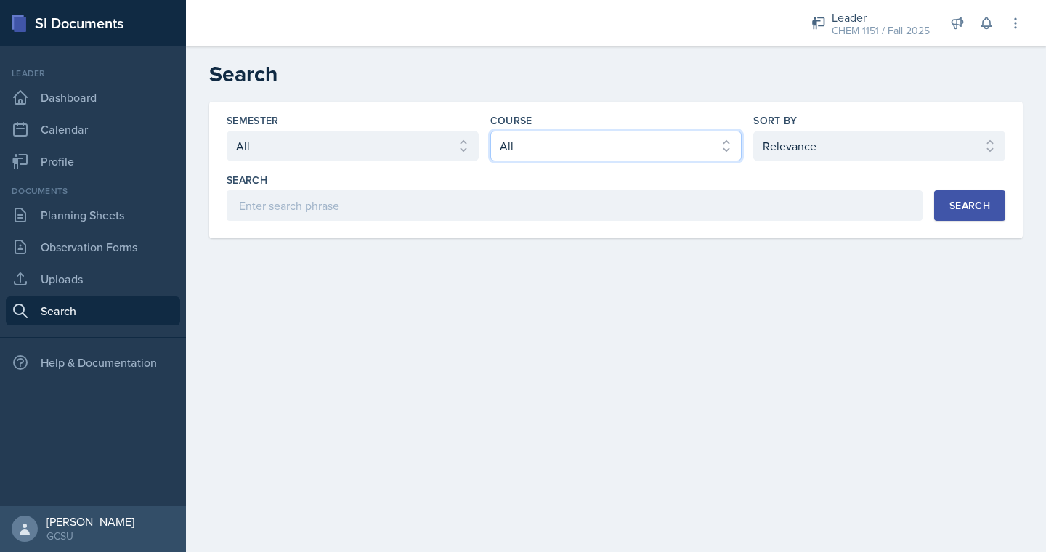
click at [556, 136] on select "Select course All ACCT 3101 ACCT 3102 ASTR 1000 BIOL 1100 BIOL 1107 BIOL 1108 B…" at bounding box center [616, 146] width 252 height 30
select select "7bd47903-3574-489d-8c9e-6ab34119391f"
click at [938, 147] on select "Select sort by Relevance Document Date (Asc) Document Date (Desc)" at bounding box center [879, 146] width 252 height 30
select select "3"
click at [952, 208] on div "Search" at bounding box center [969, 206] width 41 height 12
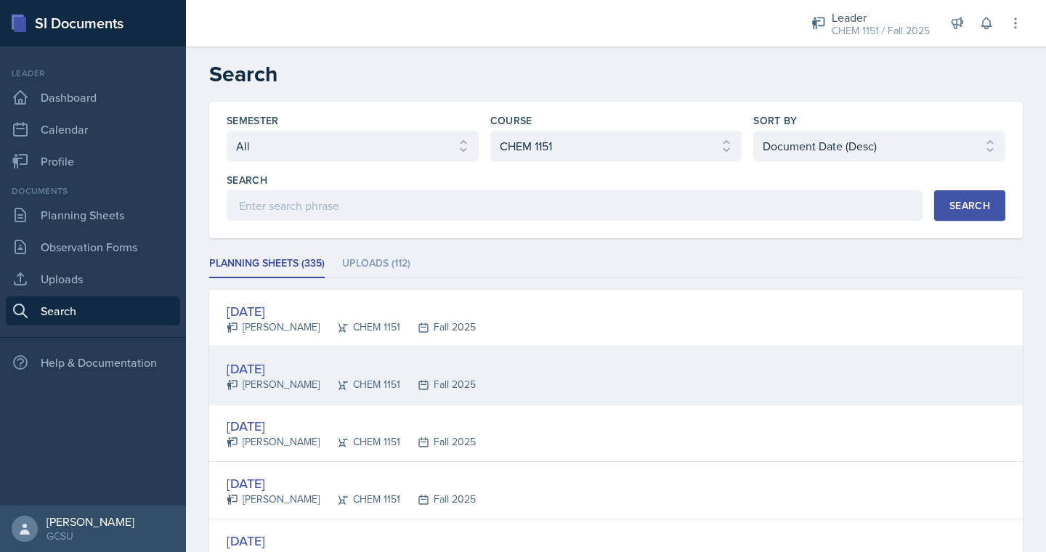
scroll to position [81, 0]
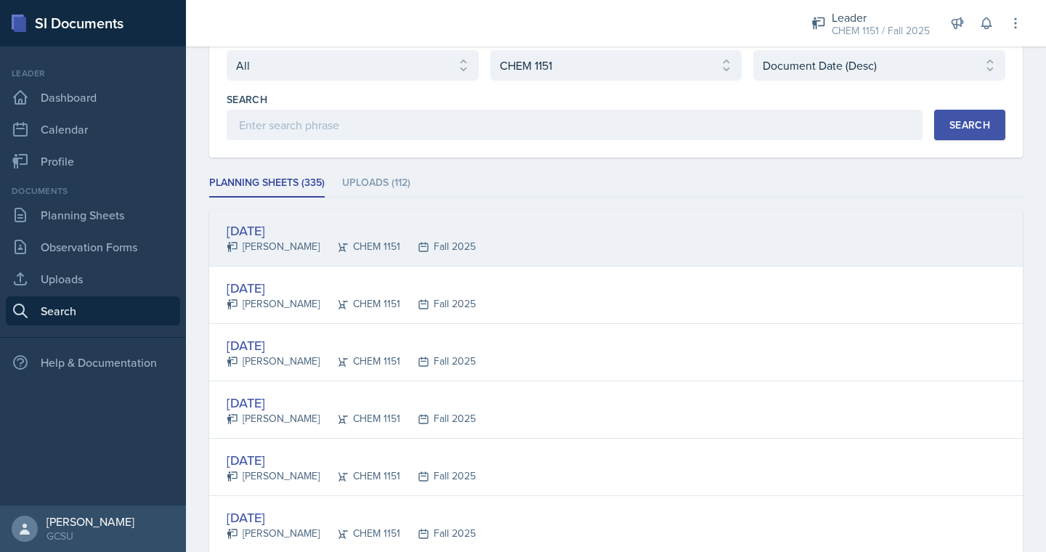
click at [765, 240] on div "[DATE] [PERSON_NAME] CHEM 1151 Fall 2025" at bounding box center [615, 237] width 813 height 57
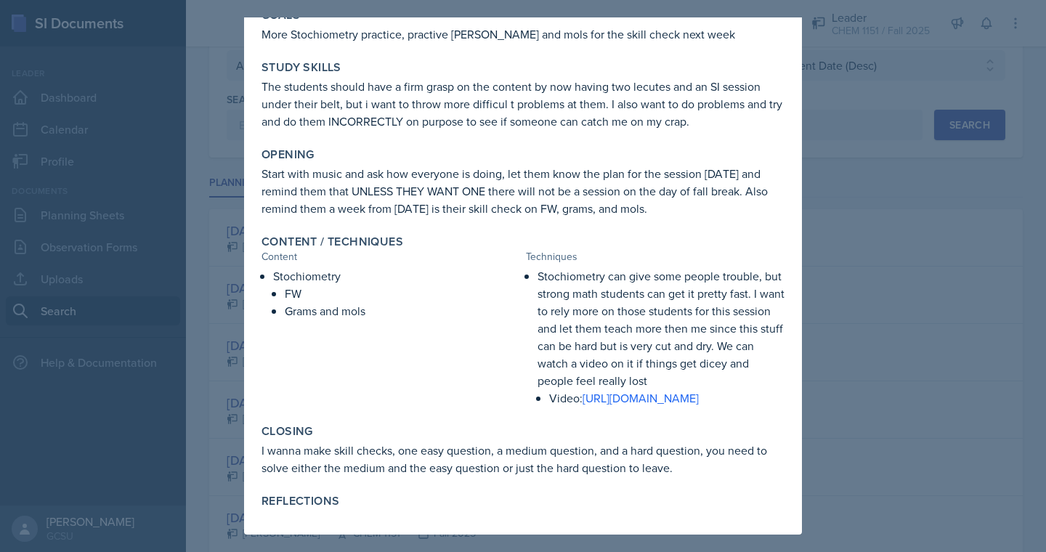
scroll to position [0, 0]
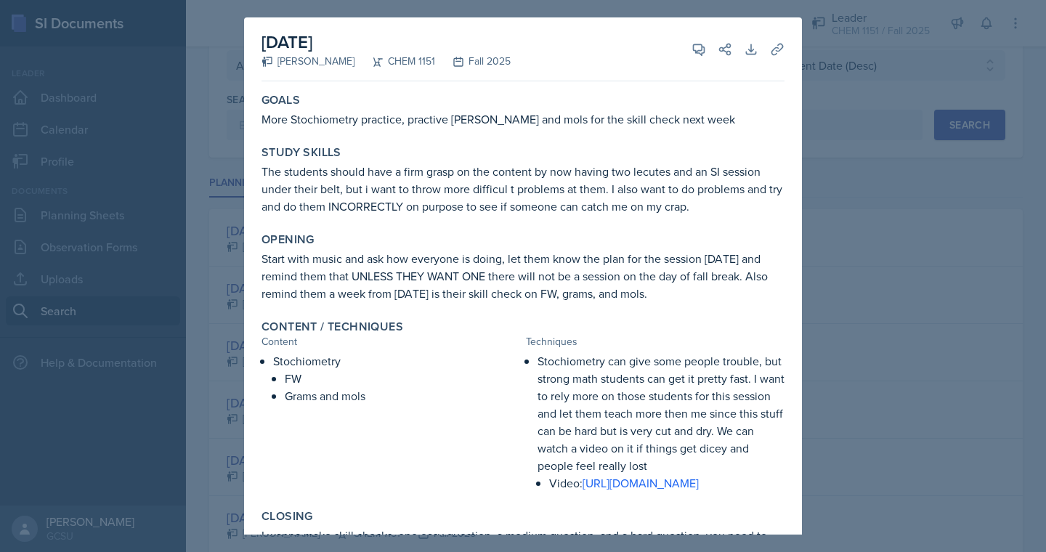
click at [837, 188] on div at bounding box center [523, 276] width 1046 height 552
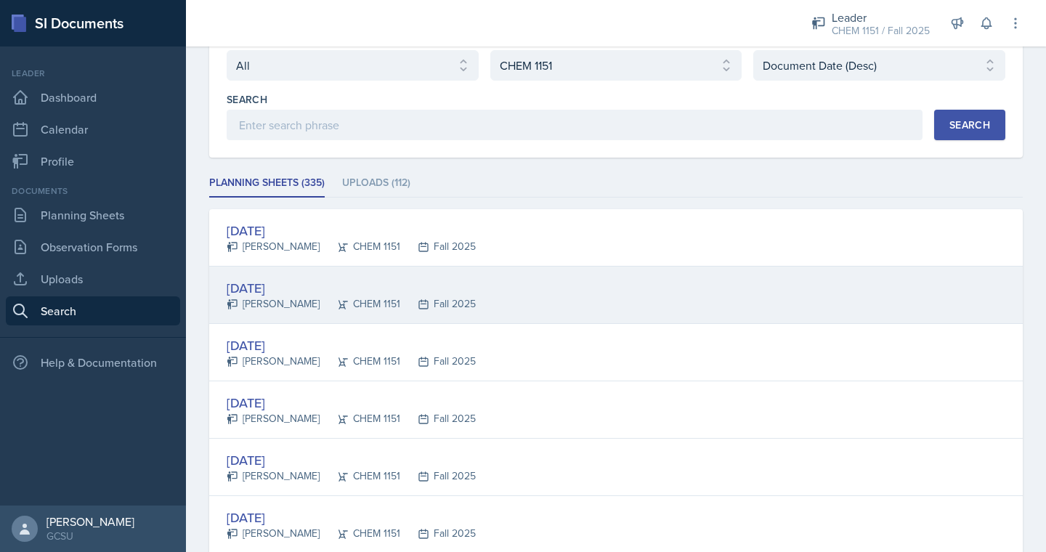
click at [532, 286] on div "[DATE] [PERSON_NAME] CHEM 1151 Fall 2025" at bounding box center [615, 295] width 813 height 57
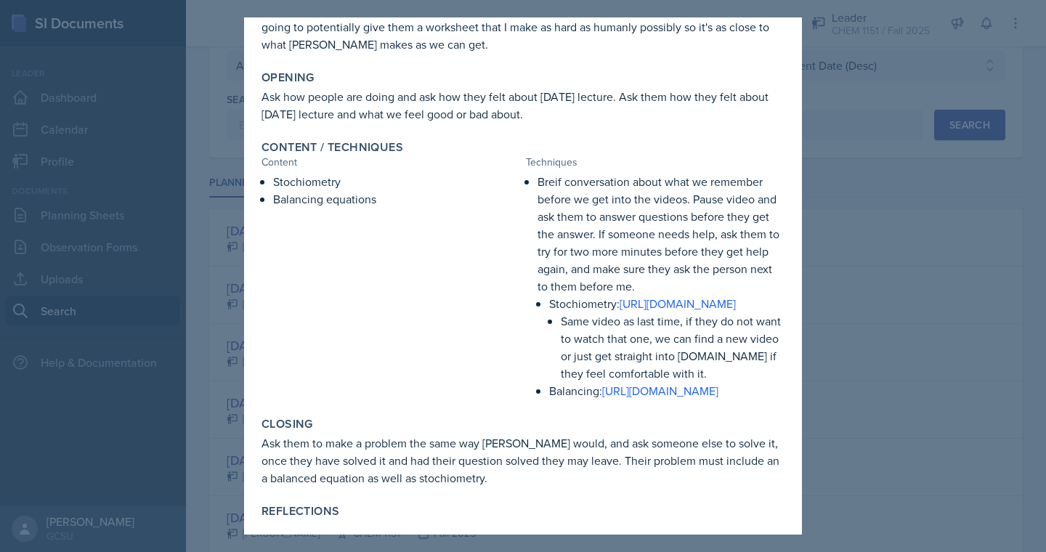
scroll to position [242, 0]
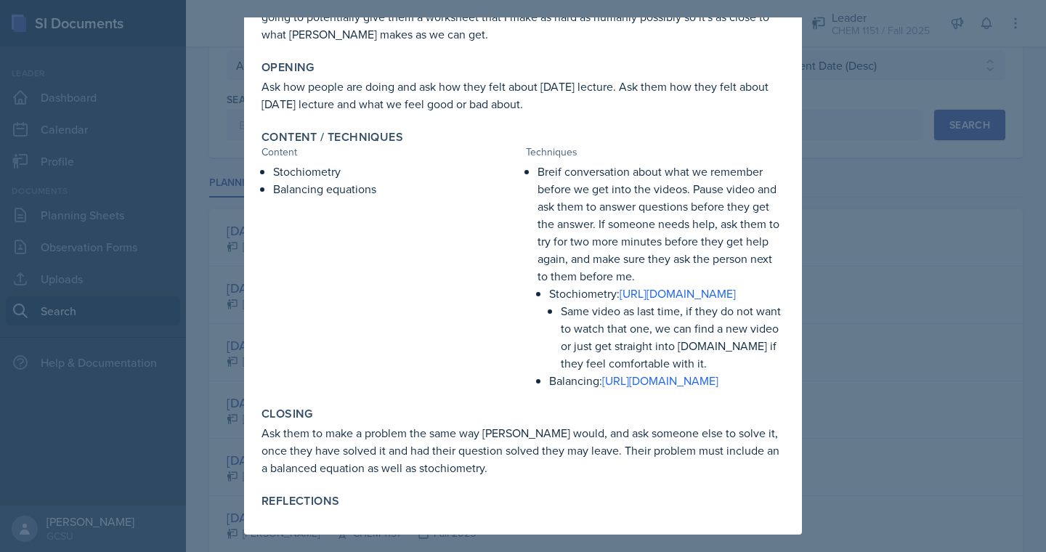
click at [854, 172] on div at bounding box center [523, 276] width 1046 height 552
